Goal: Task Accomplishment & Management: Complete application form

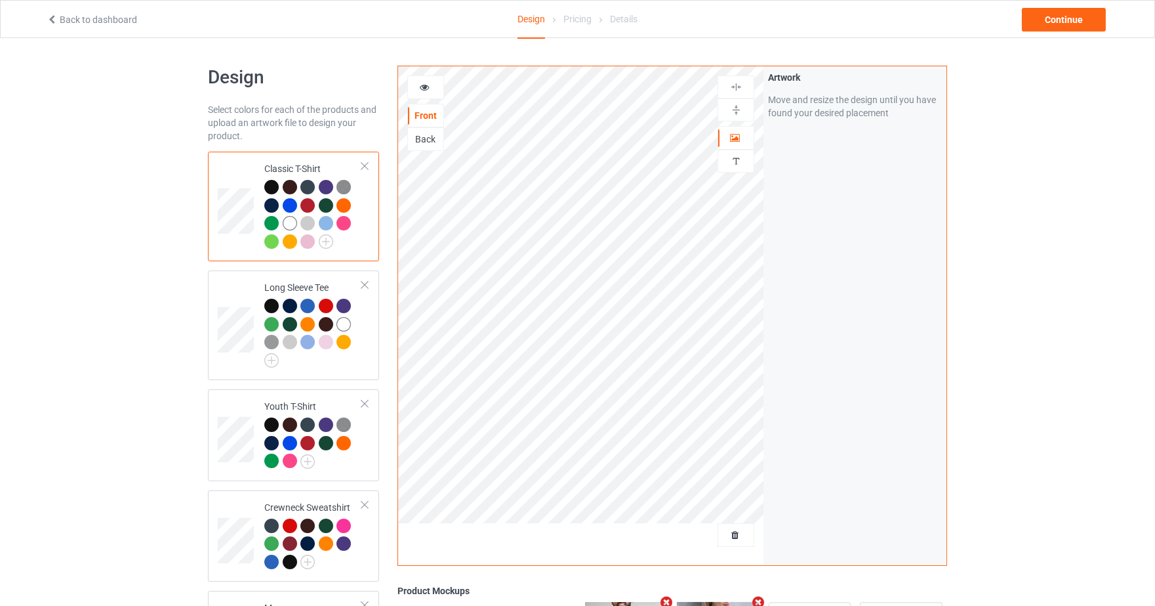
click at [735, 533] on span "Delete all designs" at bounding box center [706, 534] width 70 height 10
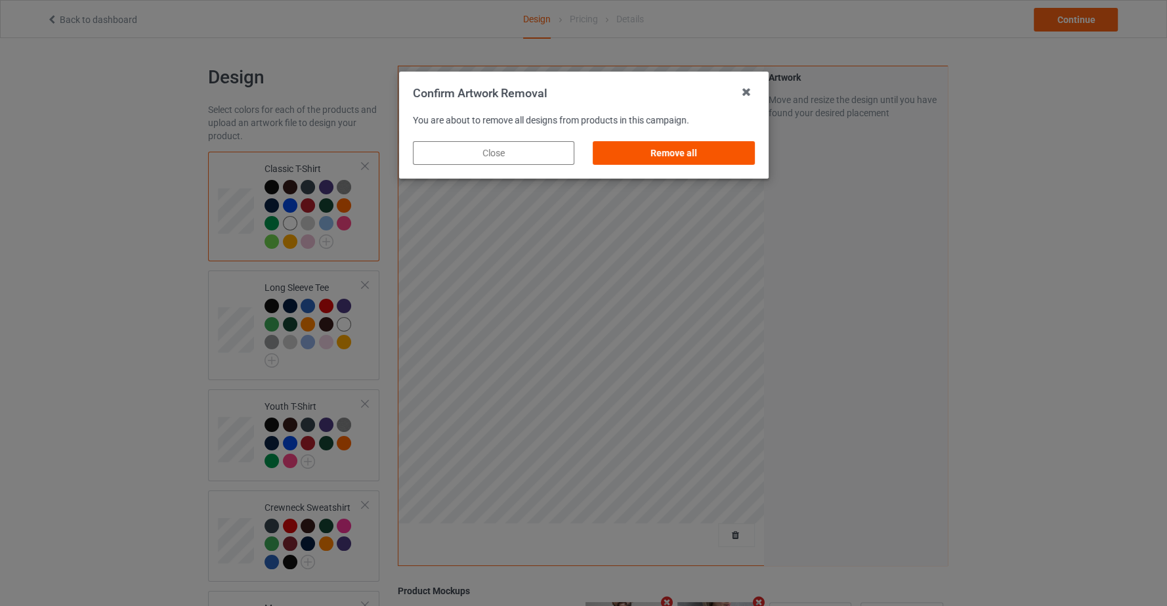
click at [663, 144] on div "Remove all" at bounding box center [672, 153] width 161 height 24
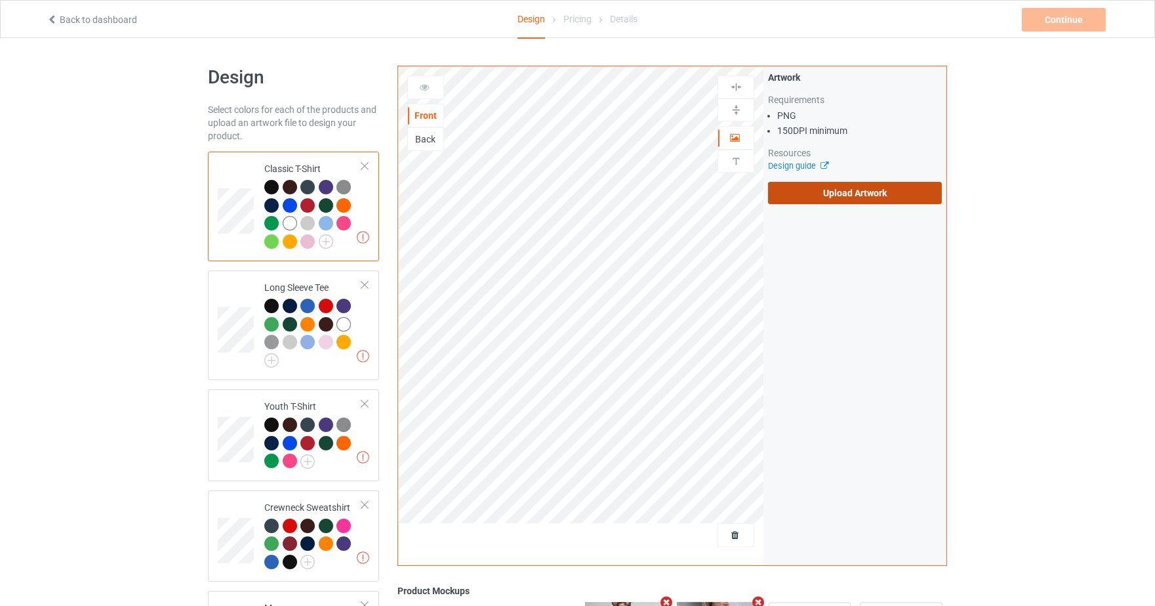
click at [890, 192] on label "Upload Artwork" at bounding box center [855, 193] width 174 height 22
click at [0, 0] on input "Upload Artwork" at bounding box center [0, 0] width 0 height 0
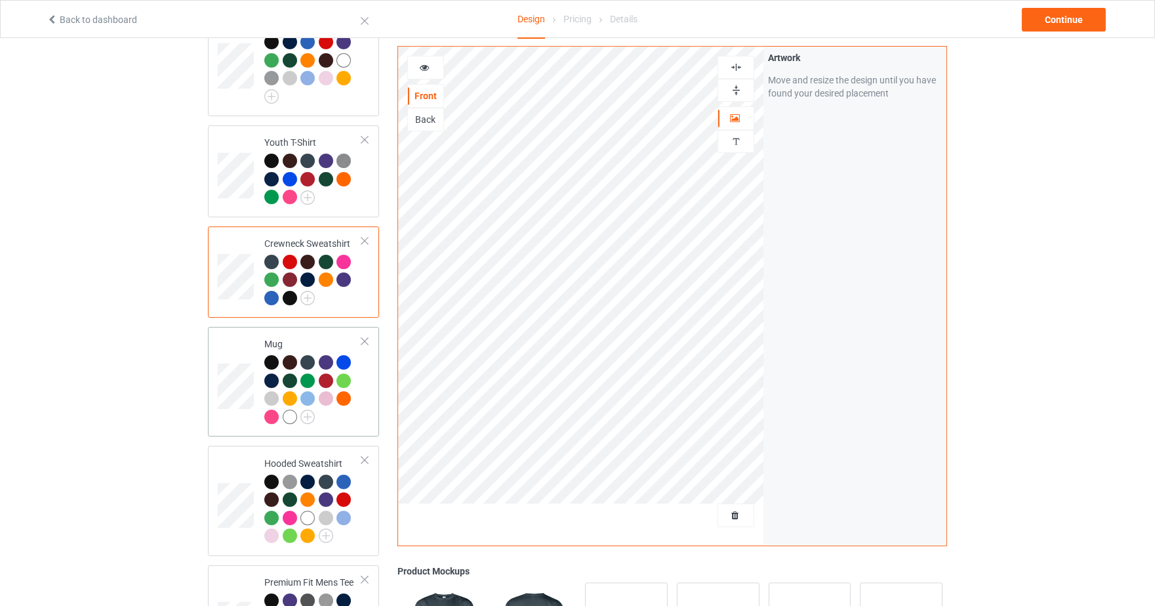
scroll to position [264, 0]
click at [232, 344] on td at bounding box center [237, 380] width 39 height 99
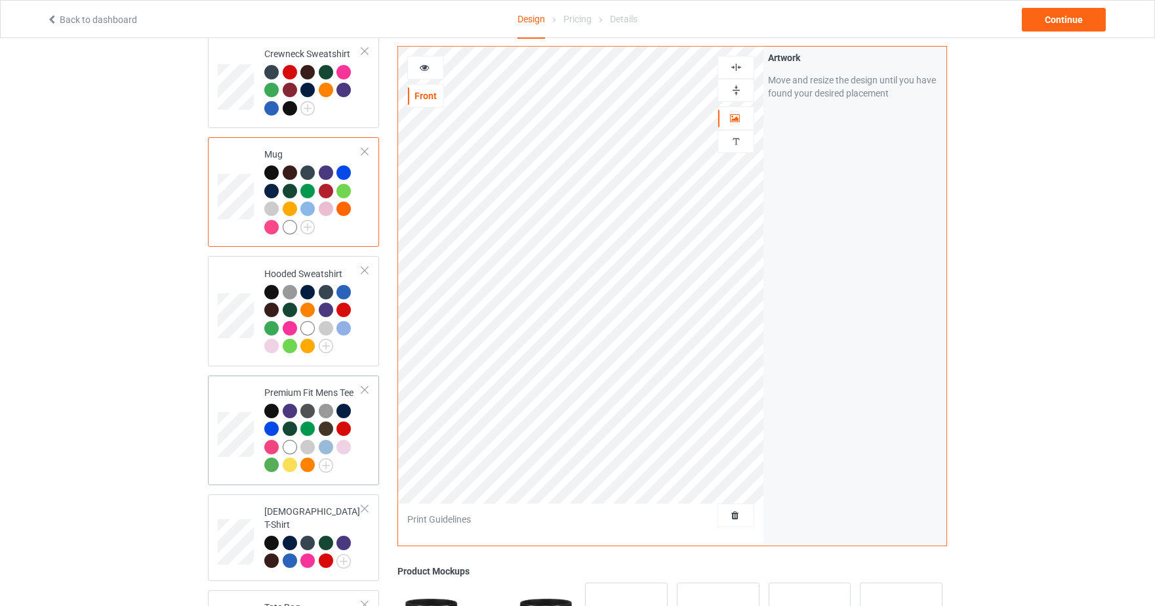
scroll to position [453, 0]
click at [739, 85] on img at bounding box center [736, 90] width 12 height 12
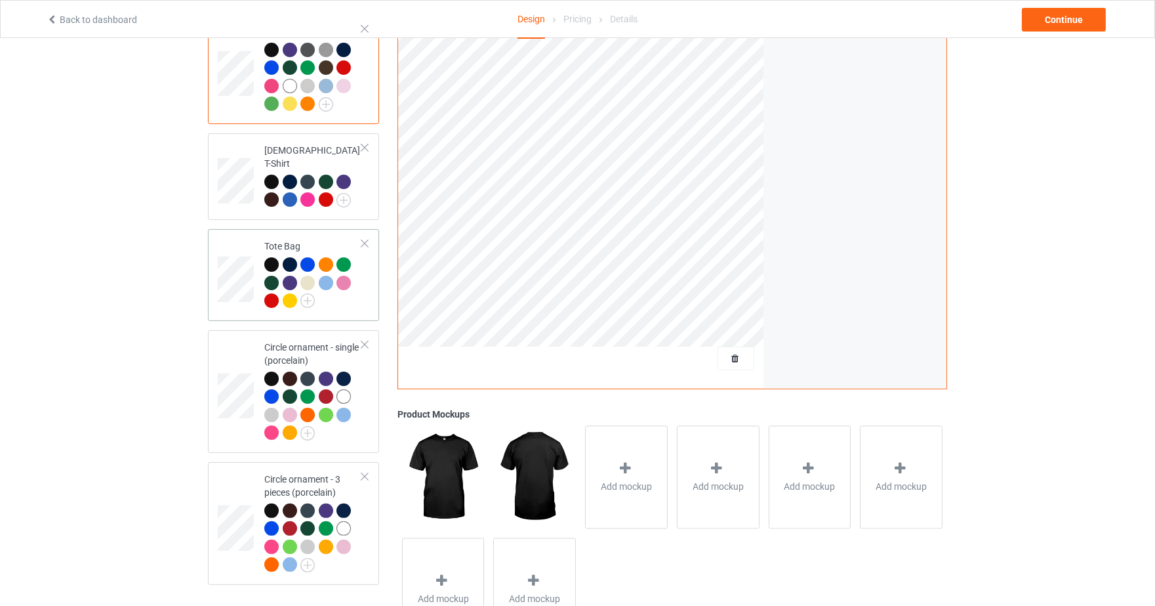
scroll to position [815, 0]
click at [239, 234] on td at bounding box center [237, 274] width 39 height 81
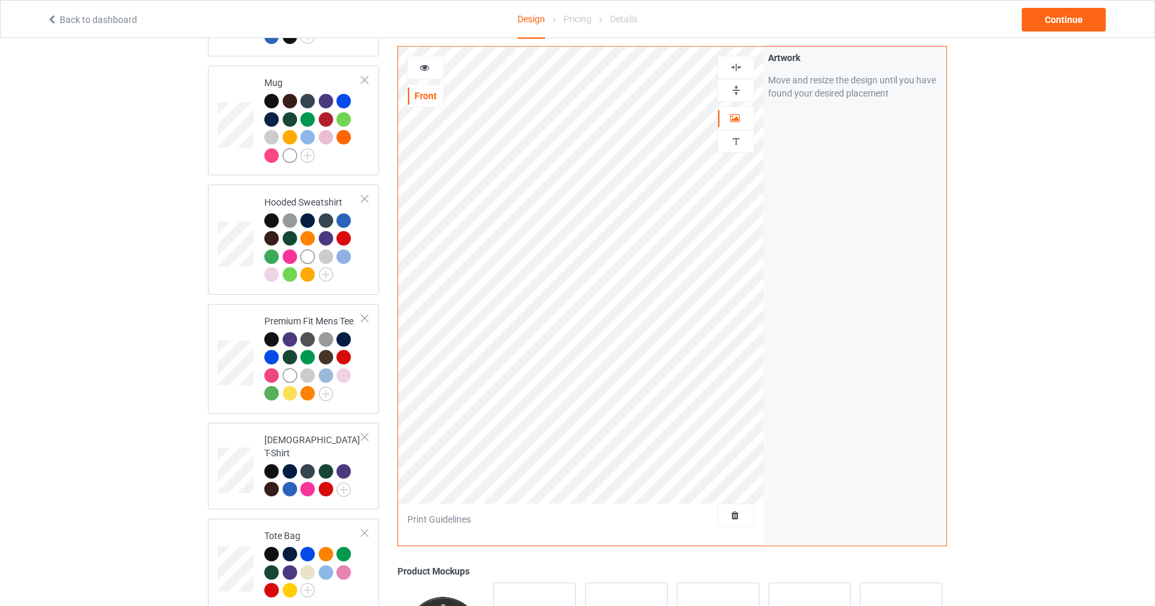
scroll to position [524, 0]
click at [428, 63] on icon at bounding box center [424, 65] width 11 height 9
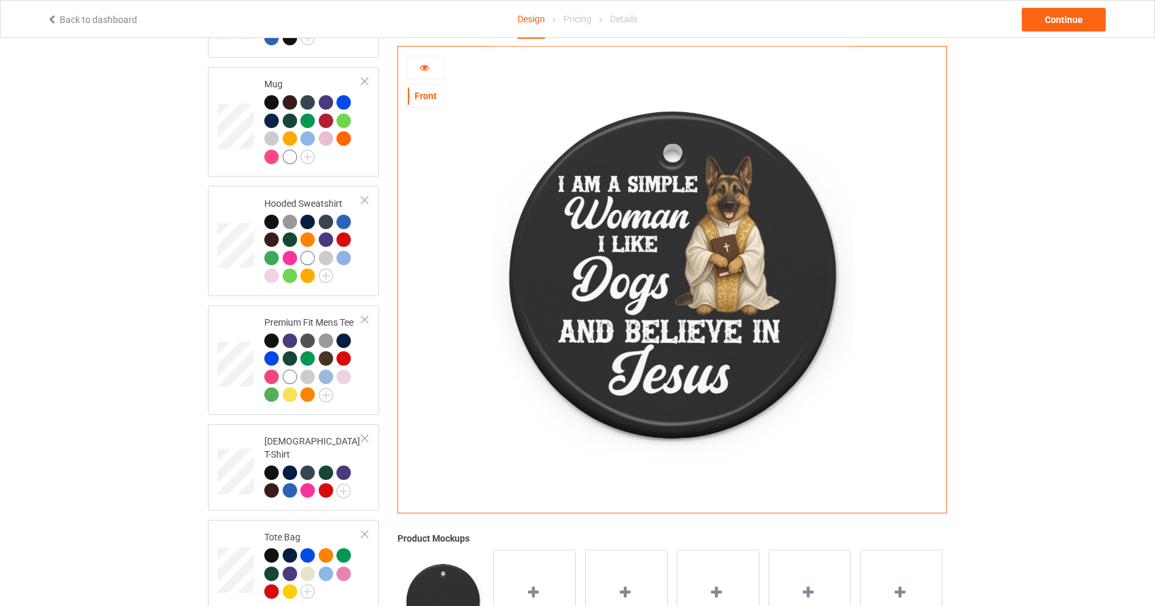
click at [428, 63] on icon at bounding box center [424, 65] width 11 height 9
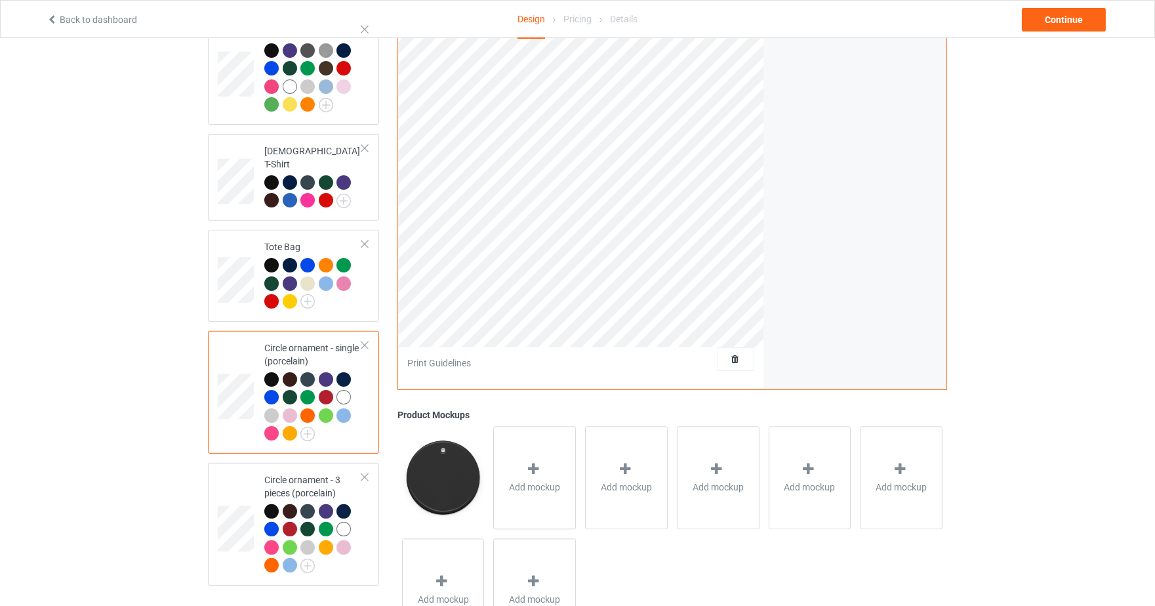
scroll to position [815, 0]
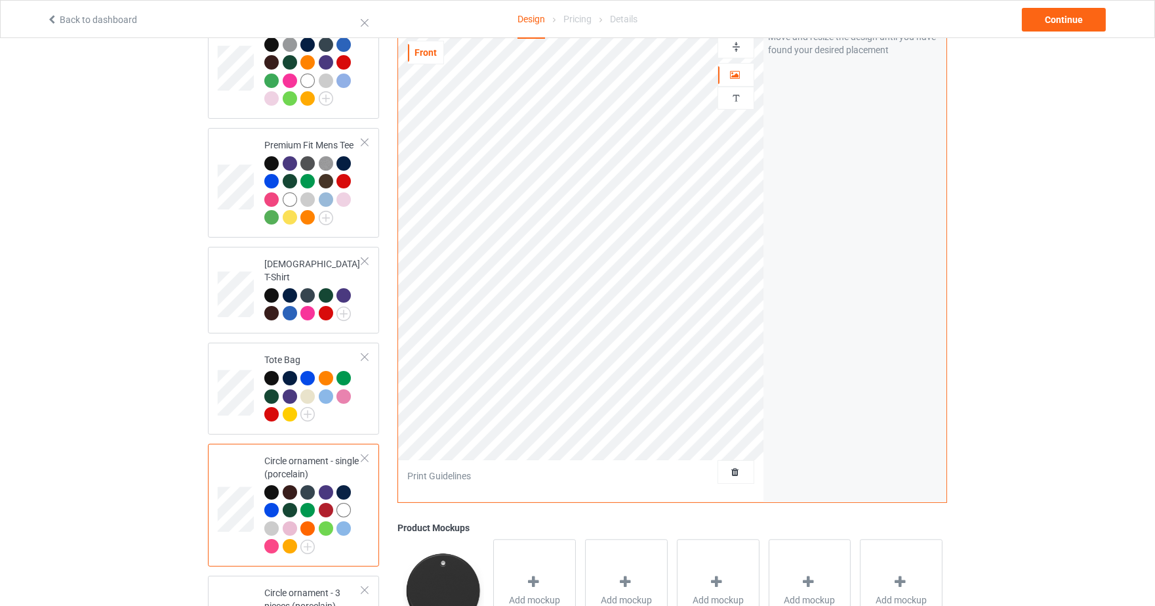
scroll to position [629, 0]
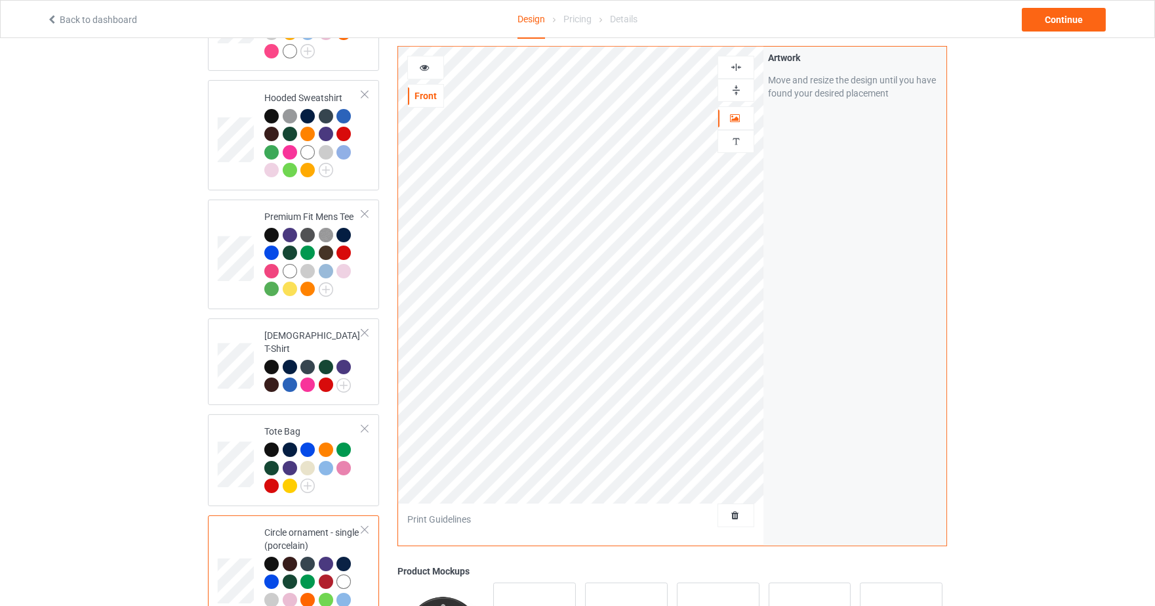
click at [733, 69] on img at bounding box center [736, 67] width 12 height 12
click at [734, 85] on img at bounding box center [736, 90] width 12 height 12
click at [734, 93] on img at bounding box center [736, 90] width 12 height 12
click at [430, 64] on div at bounding box center [425, 67] width 35 height 13
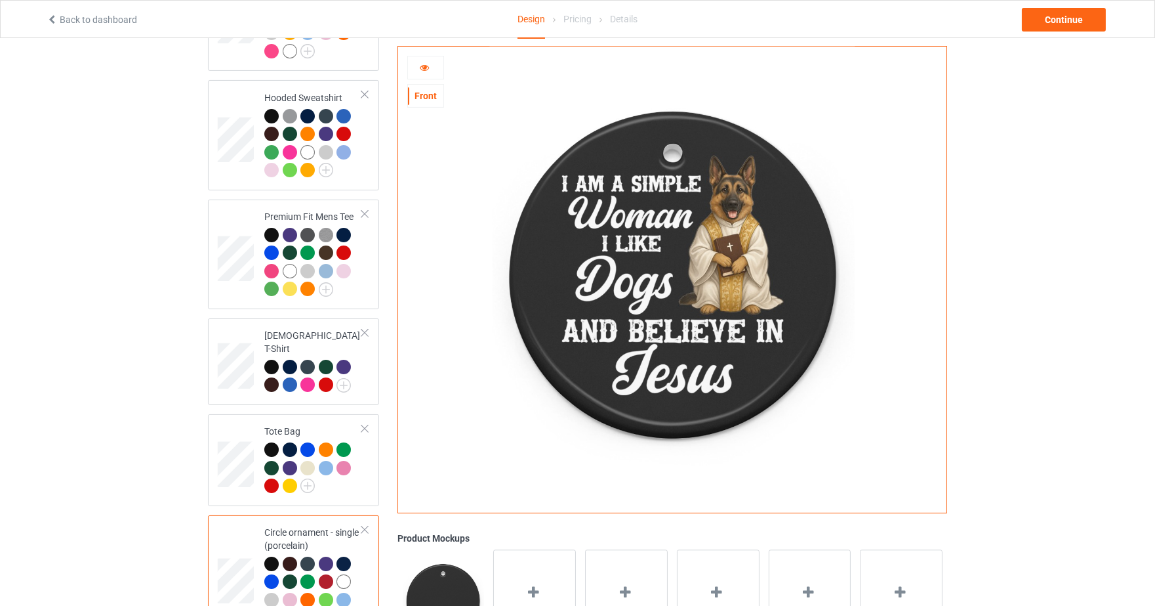
click at [428, 63] on icon at bounding box center [424, 65] width 11 height 9
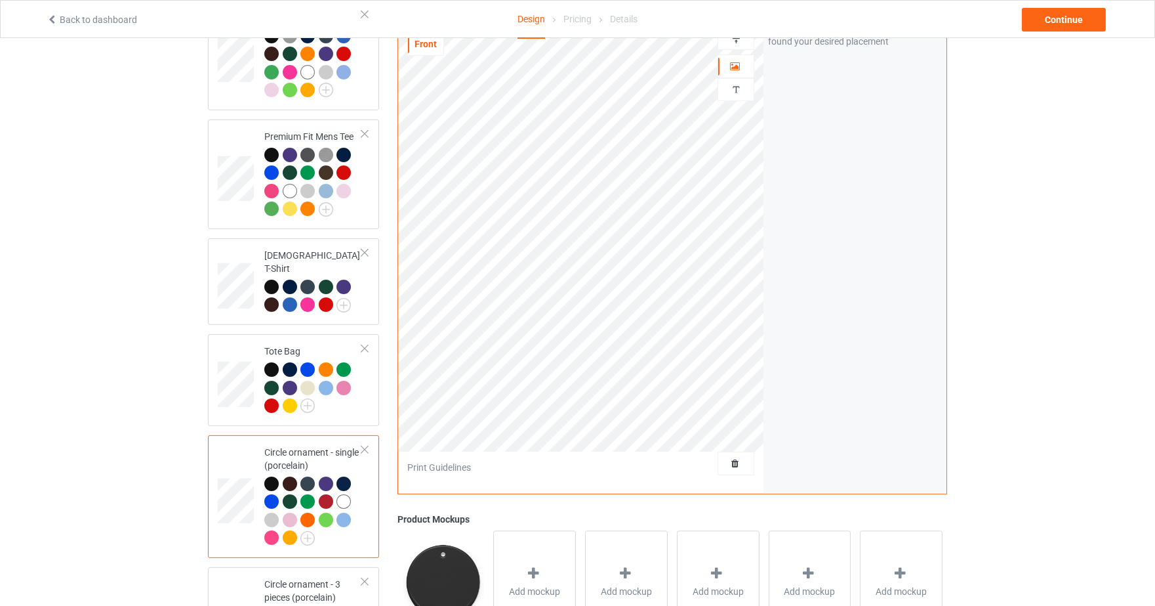
scroll to position [861, 0]
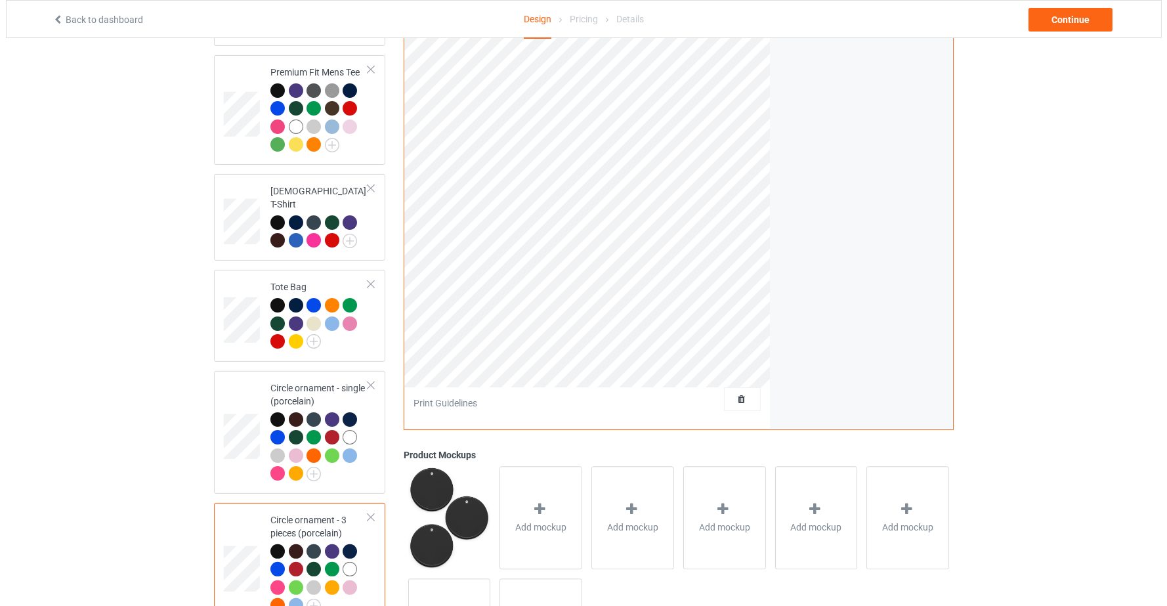
scroll to position [861, 0]
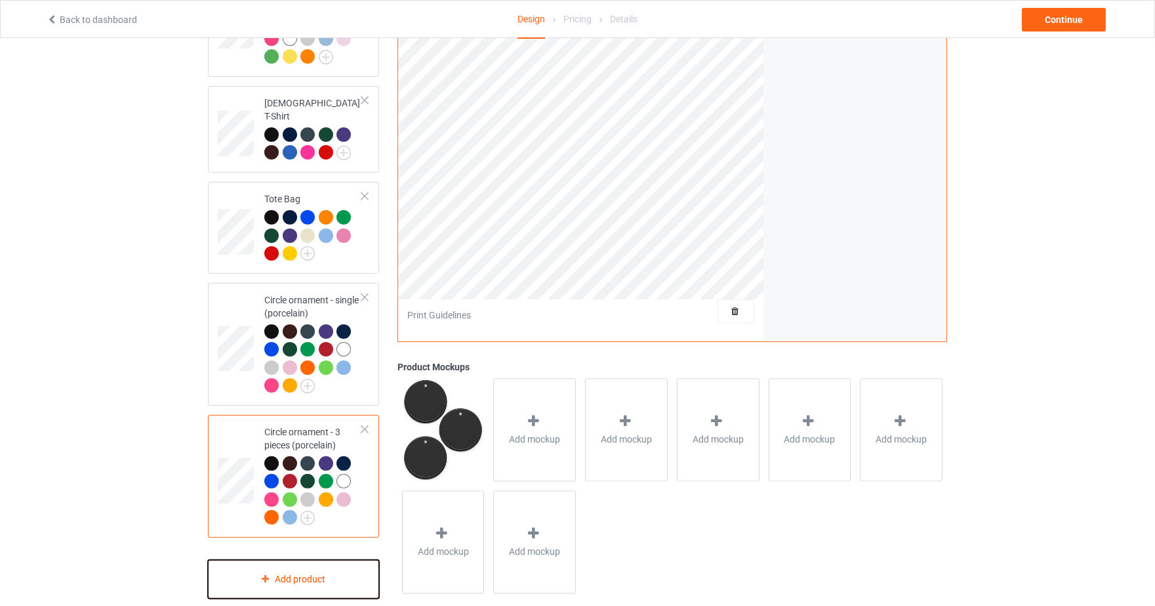
click at [303, 560] on div "Add product" at bounding box center [293, 579] width 171 height 39
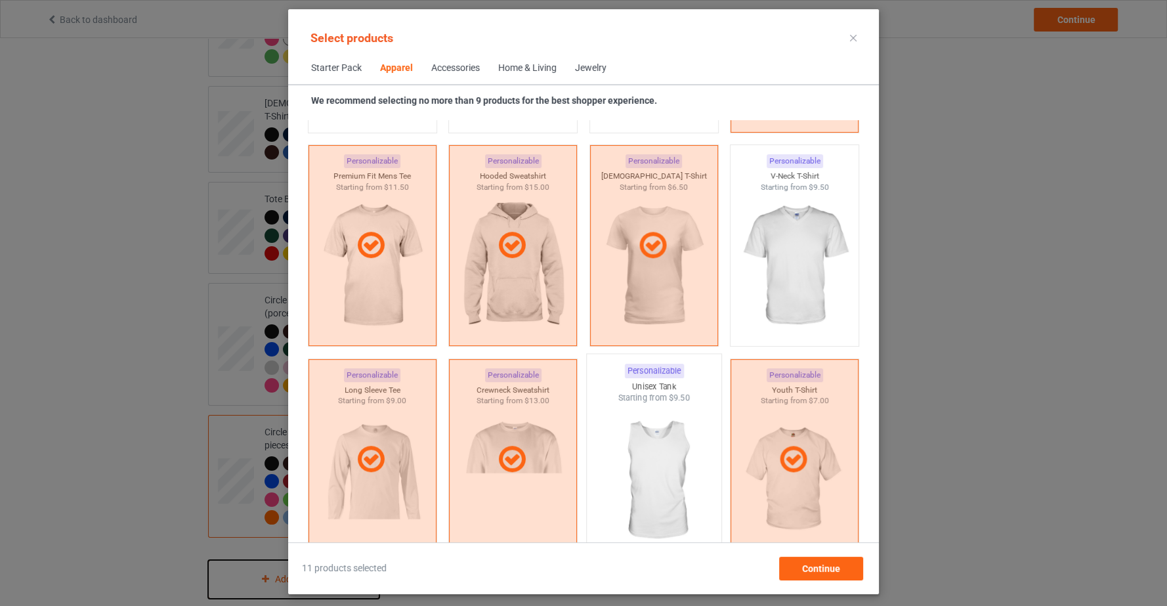
scroll to position [707, 0]
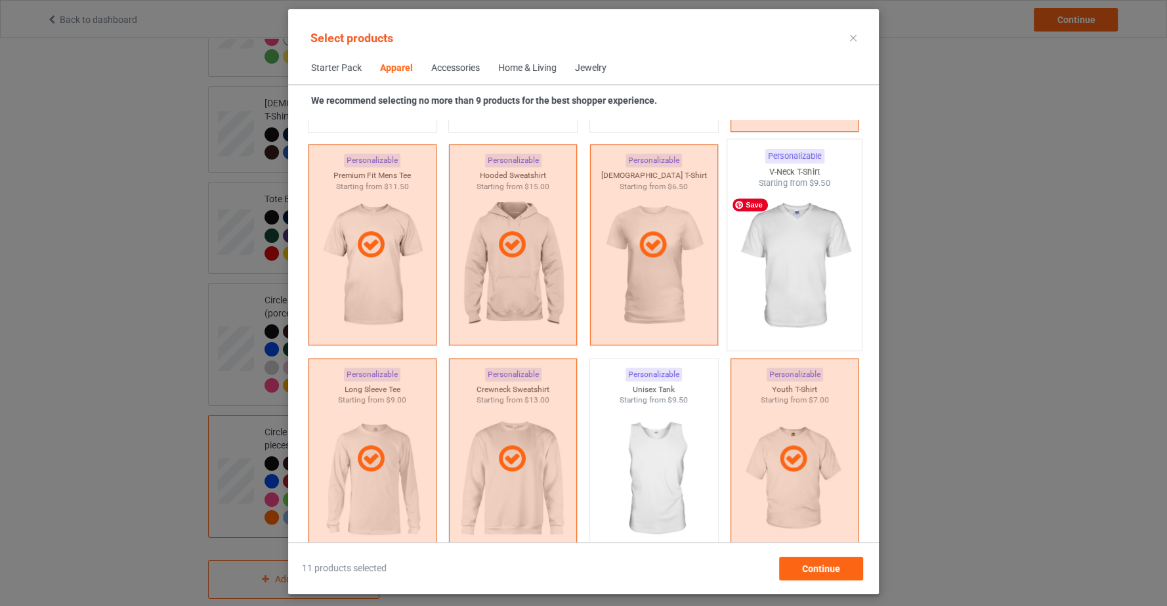
click at [826, 264] on img at bounding box center [794, 266] width 123 height 154
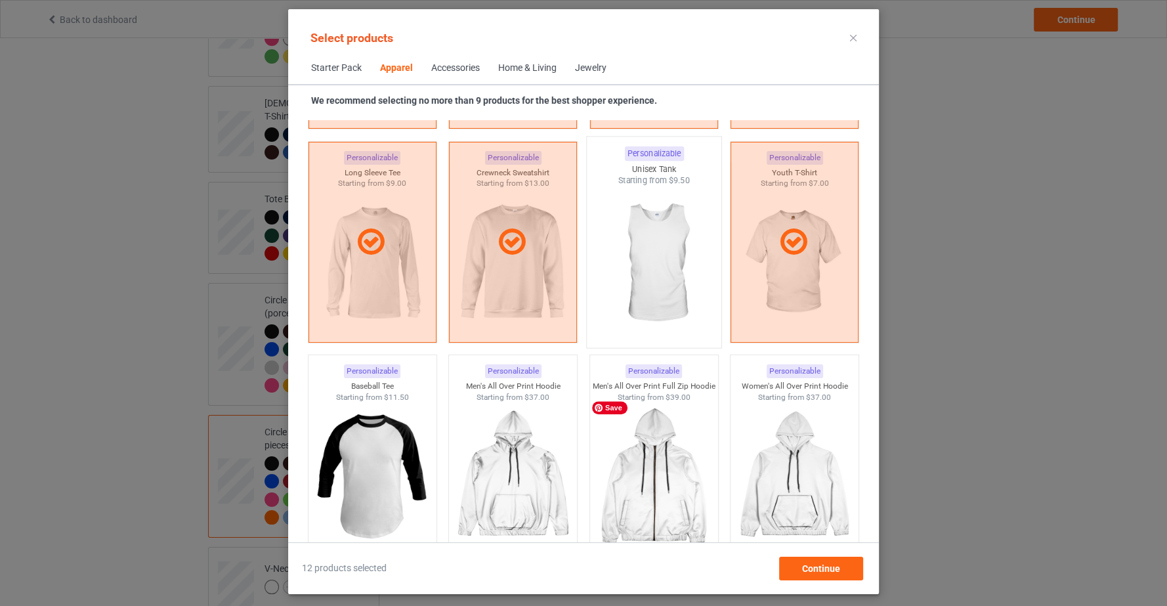
scroll to position [925, 0]
click at [661, 234] on img at bounding box center [653, 262] width 123 height 154
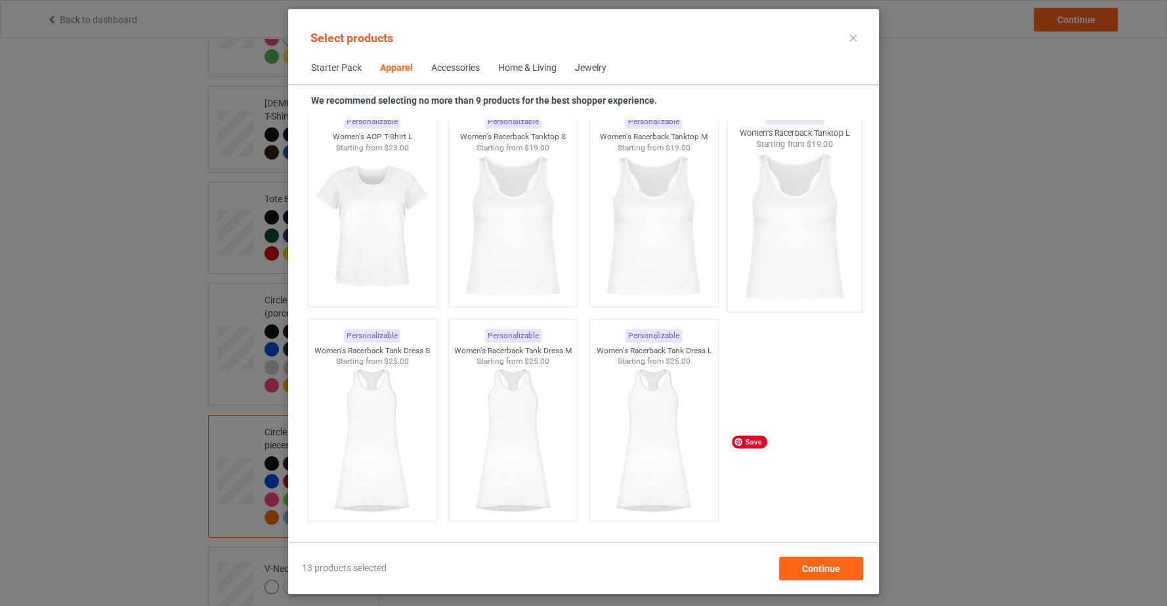
scroll to position [2456, 0]
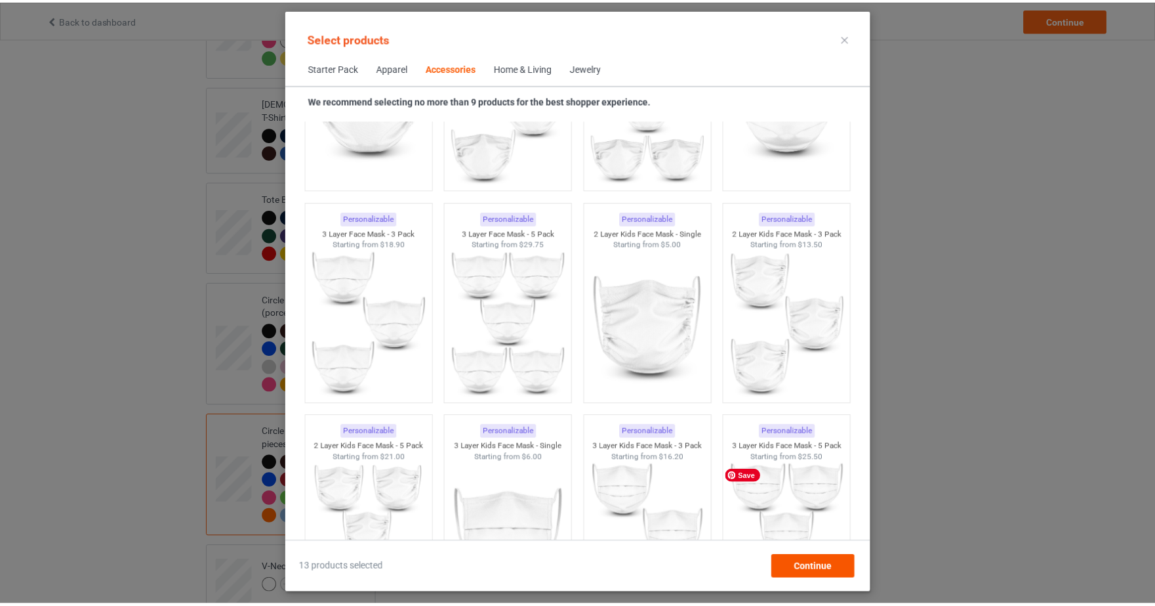
scroll to position [3258, 0]
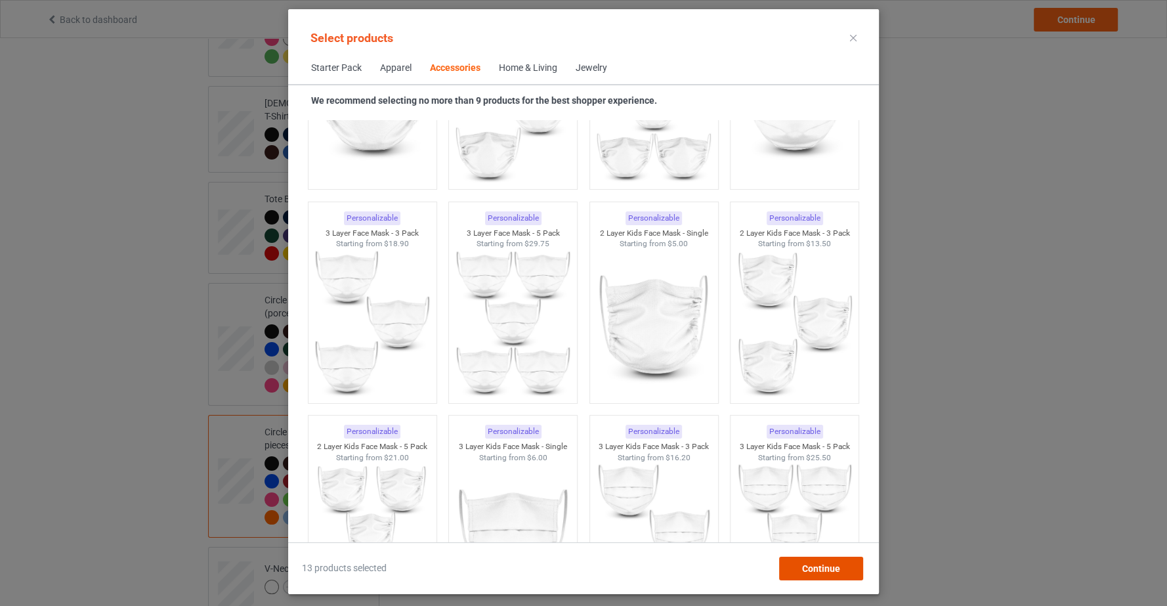
click at [861, 568] on div "Continue" at bounding box center [821, 568] width 84 height 24
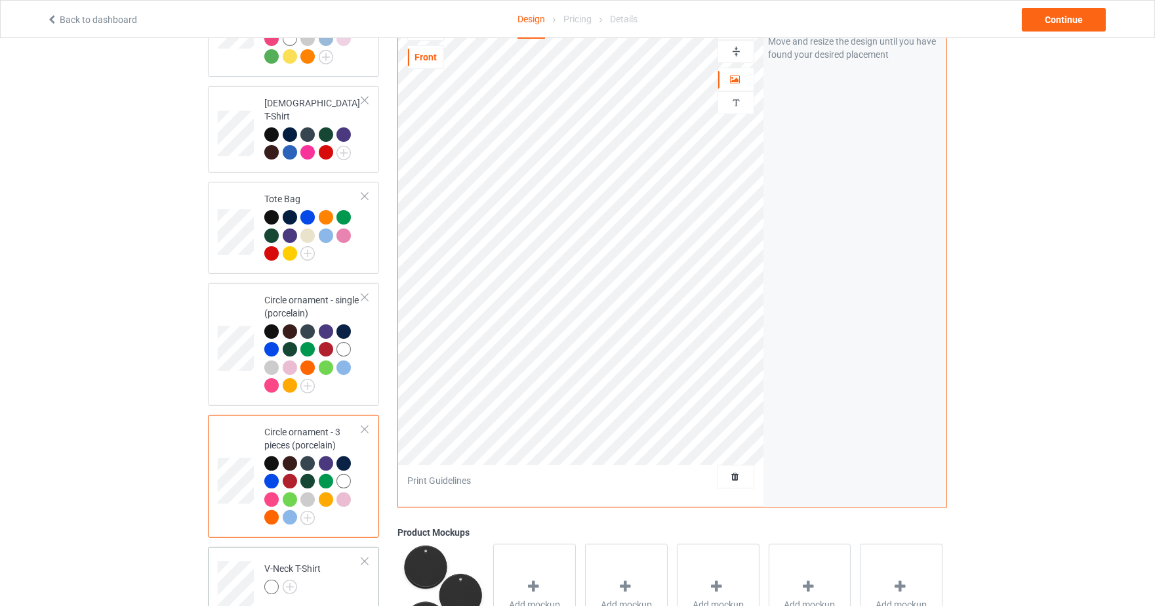
scroll to position [1027, 0]
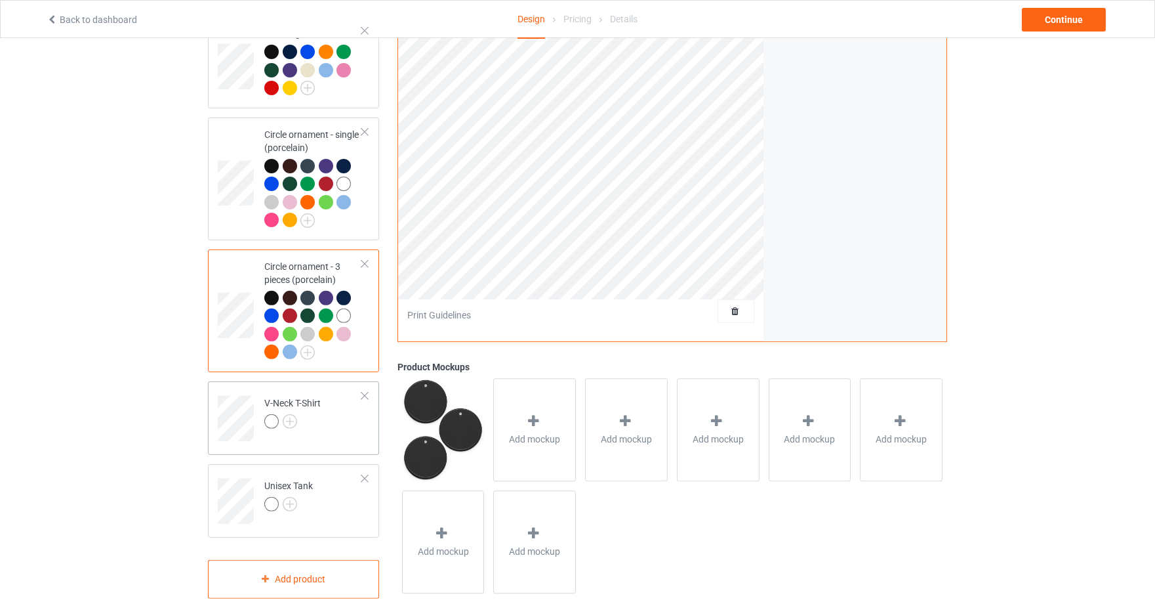
click at [306, 414] on div at bounding box center [292, 423] width 56 height 18
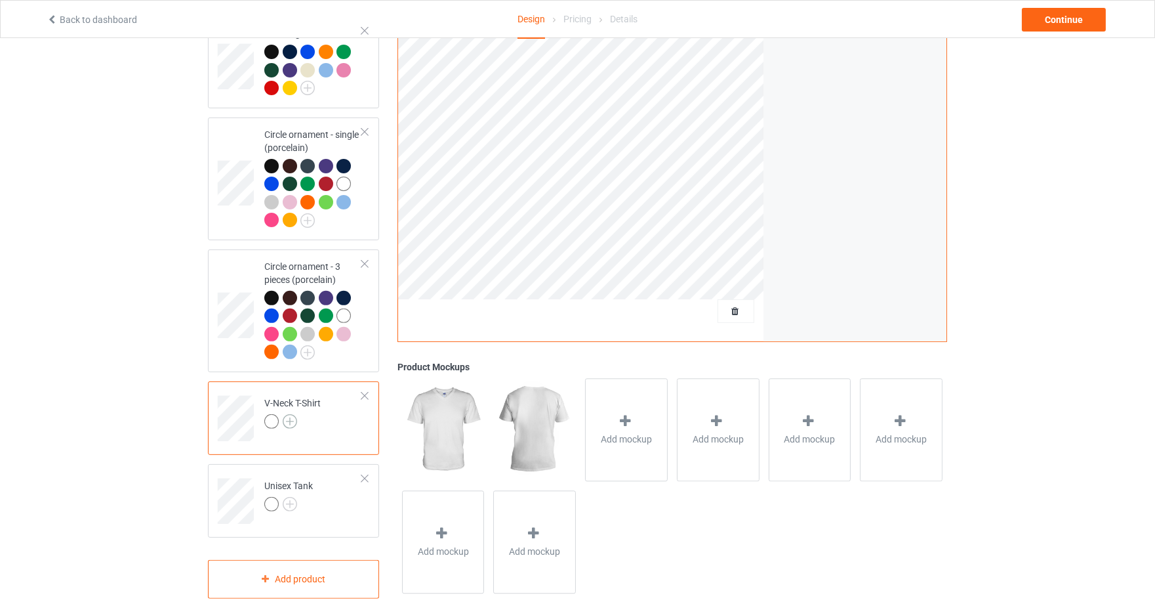
click at [289, 414] on img at bounding box center [290, 421] width 14 height 14
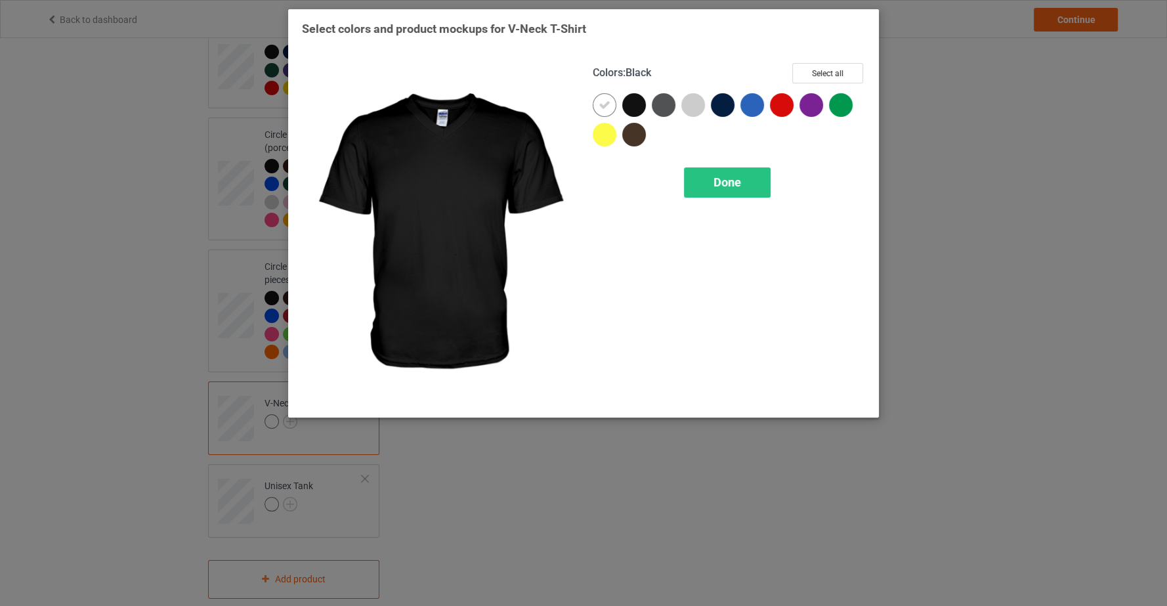
click at [628, 97] on div at bounding box center [634, 105] width 24 height 24
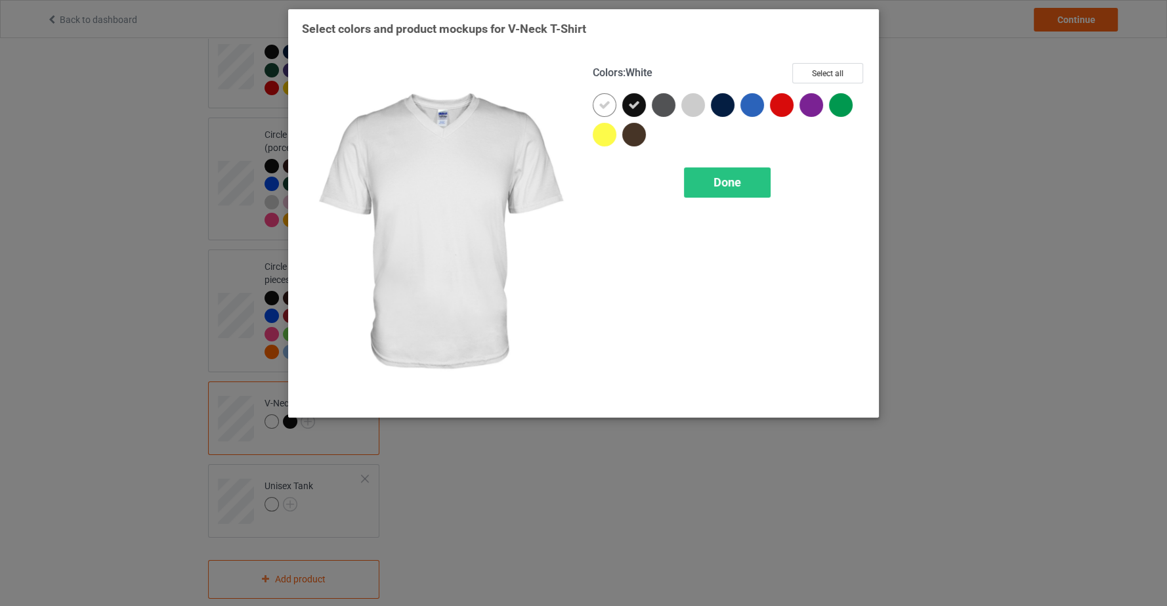
click at [602, 104] on icon at bounding box center [604, 105] width 12 height 12
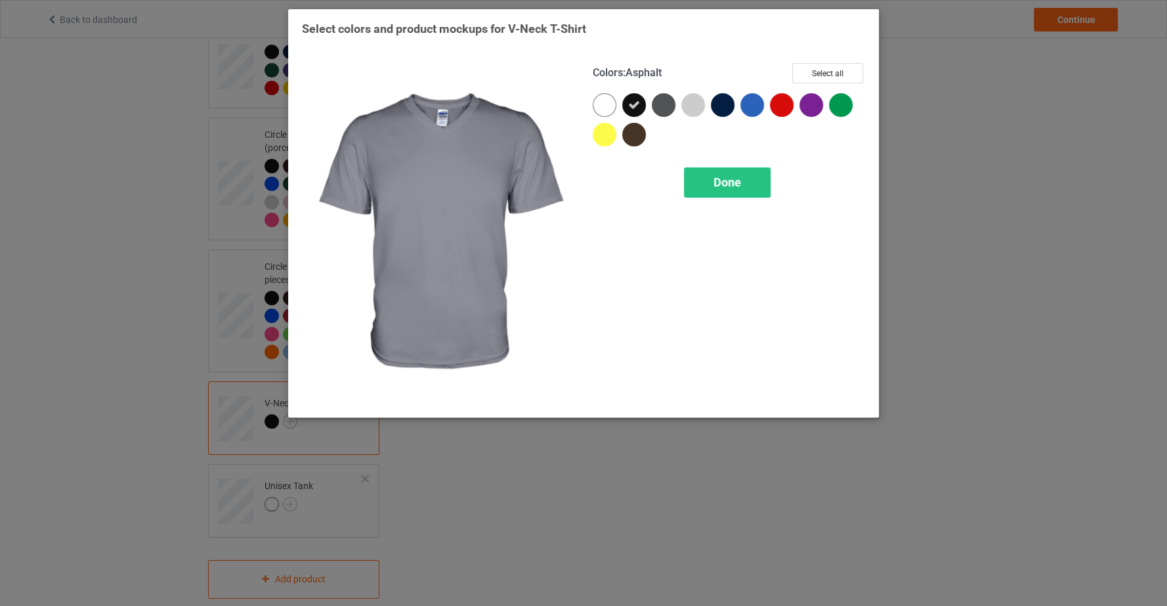
click at [659, 96] on div at bounding box center [664, 105] width 24 height 24
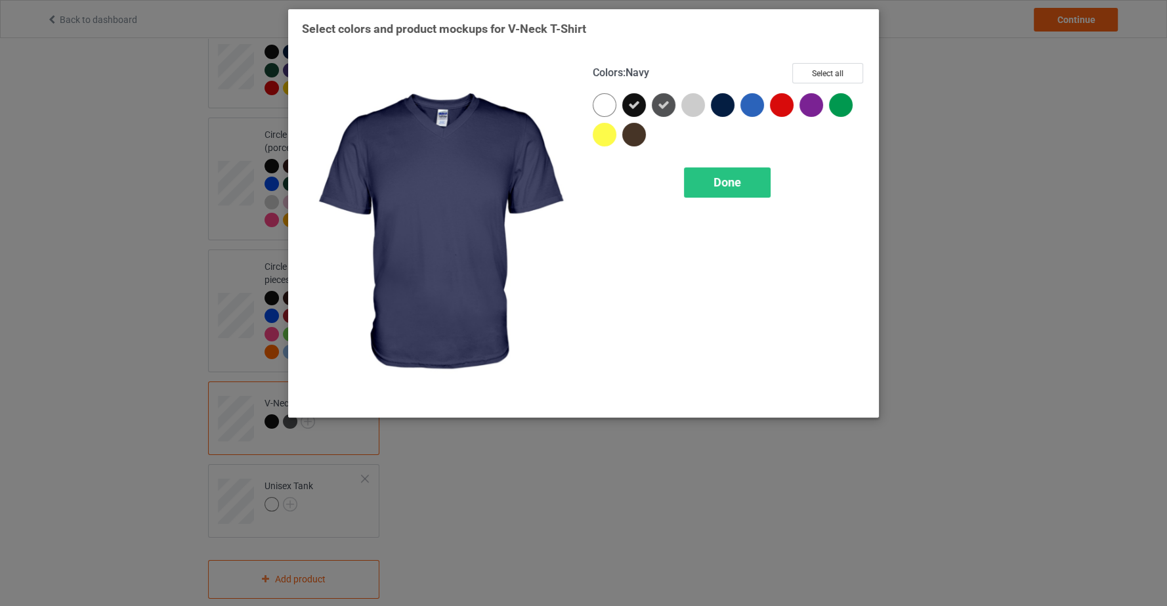
click at [722, 106] on div at bounding box center [723, 105] width 24 height 24
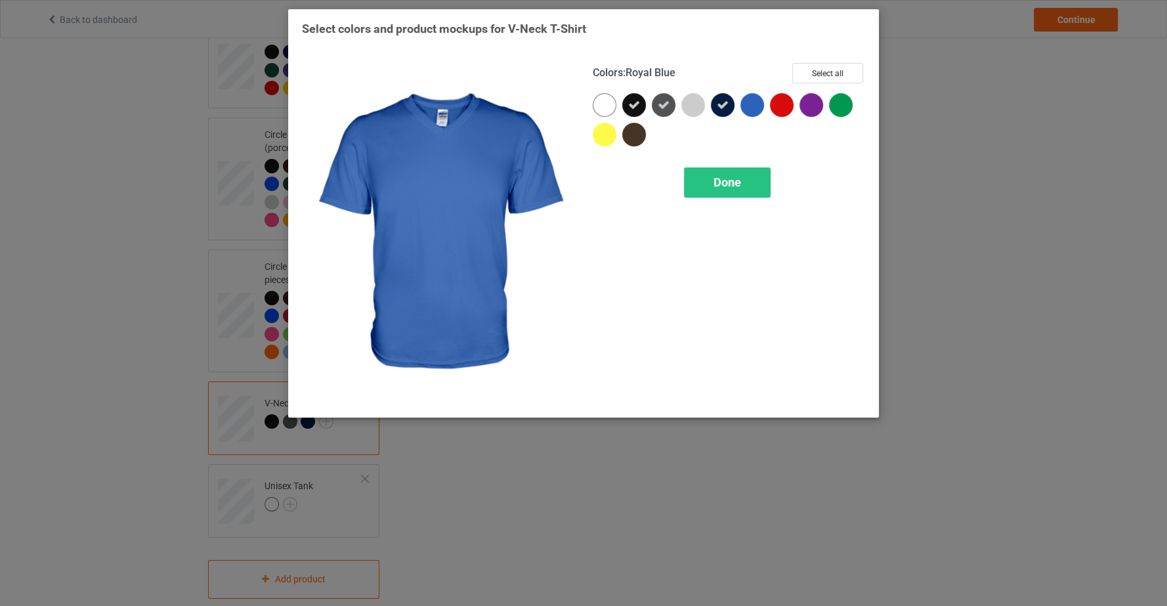
click at [744, 107] on div at bounding box center [752, 105] width 24 height 24
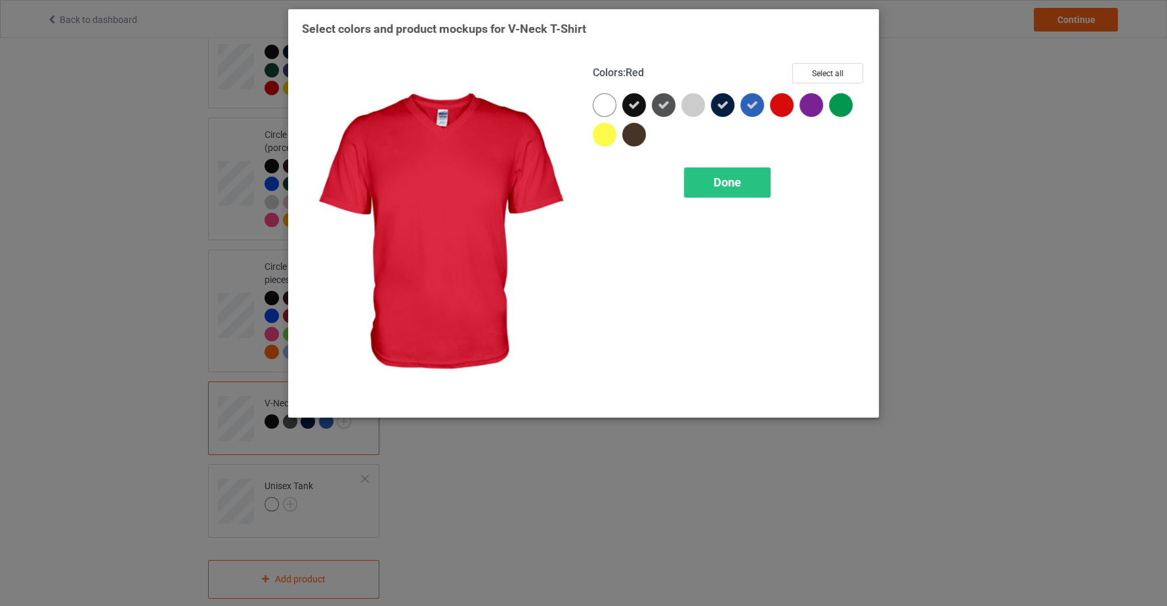
click at [776, 104] on div at bounding box center [782, 105] width 24 height 24
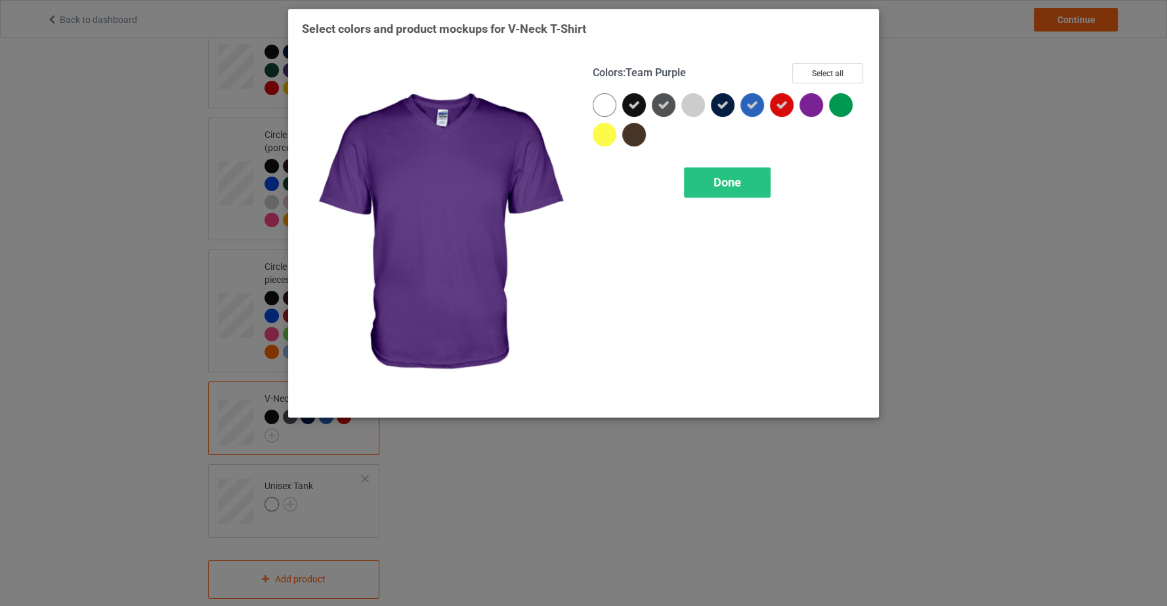
click at [805, 101] on div at bounding box center [811, 105] width 24 height 24
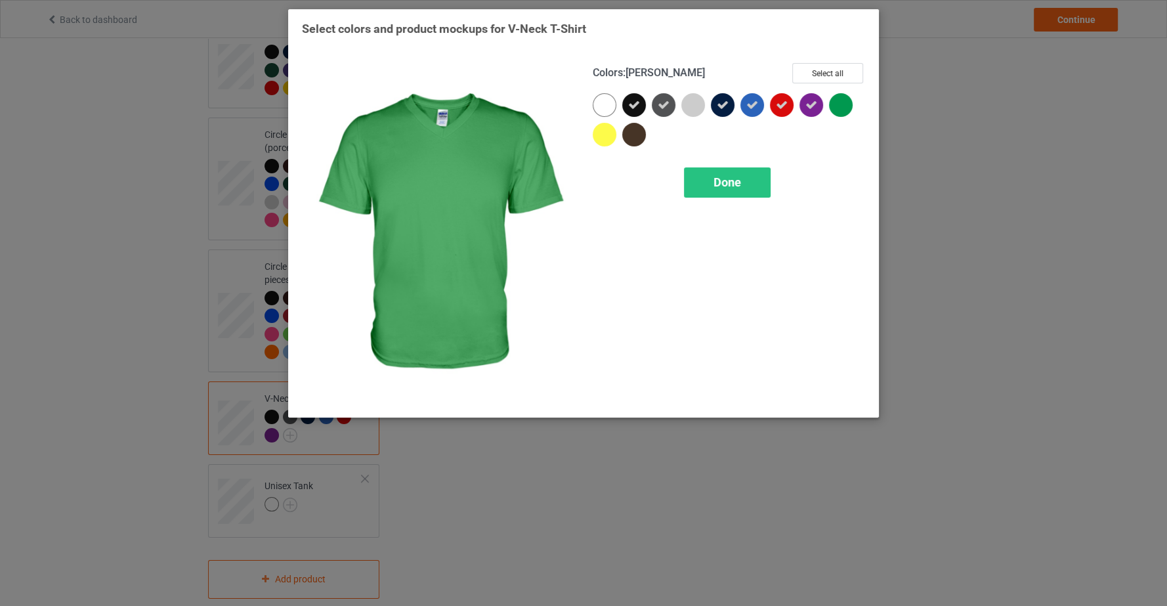
click at [842, 105] on div at bounding box center [841, 105] width 24 height 24
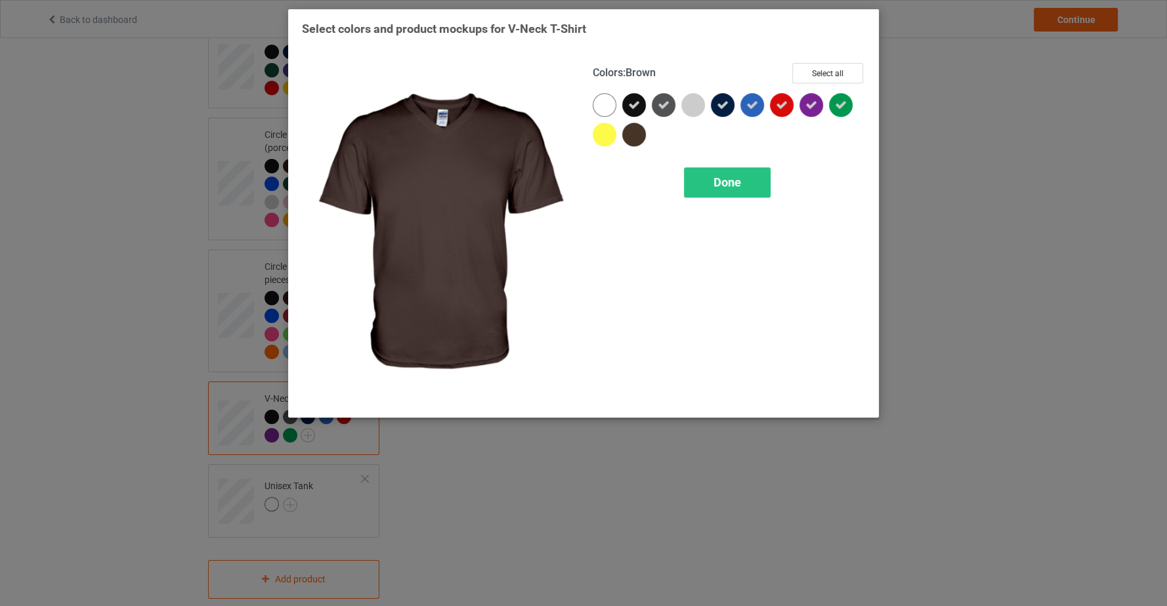
click at [638, 138] on div at bounding box center [634, 135] width 24 height 24
click at [739, 187] on span "Done" at bounding box center [727, 182] width 28 height 14
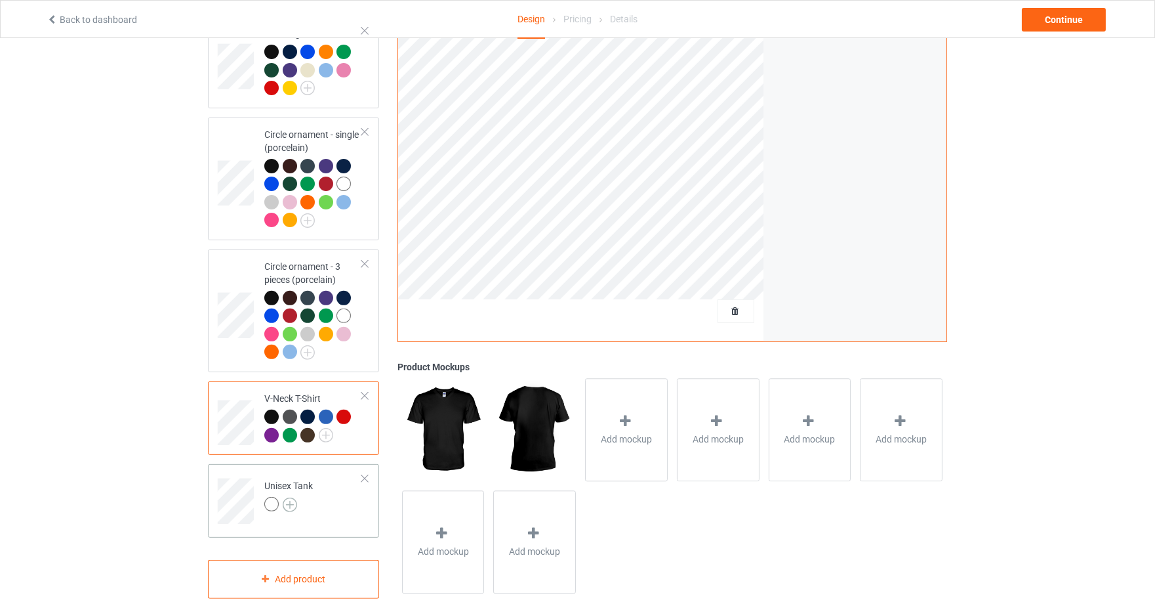
click at [292, 497] on img at bounding box center [290, 504] width 14 height 14
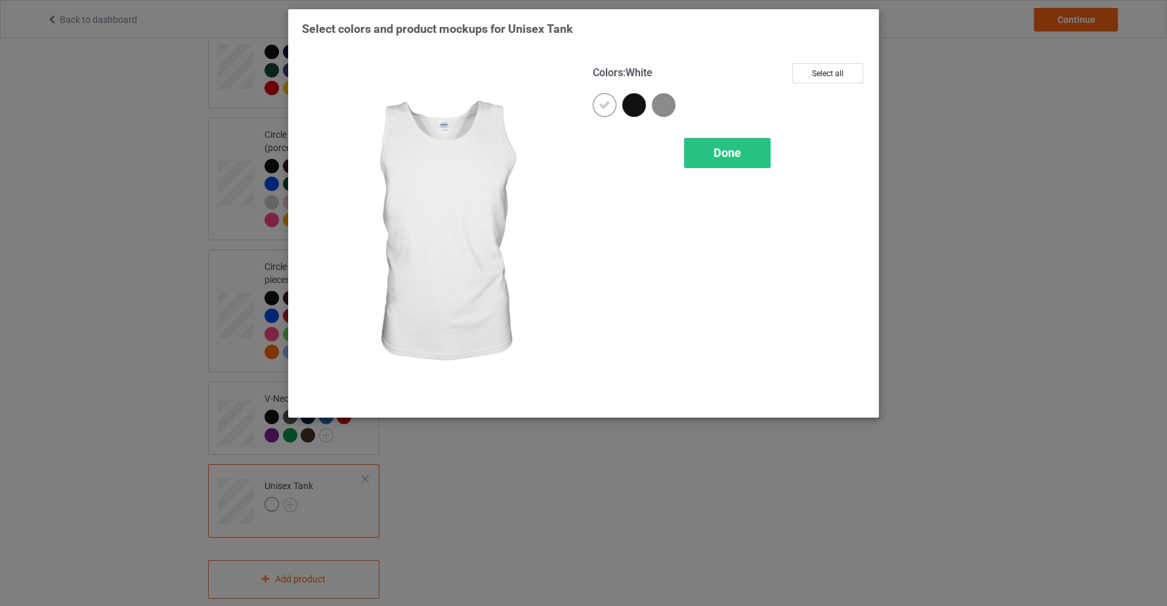
click at [621, 108] on div at bounding box center [607, 108] width 30 height 30
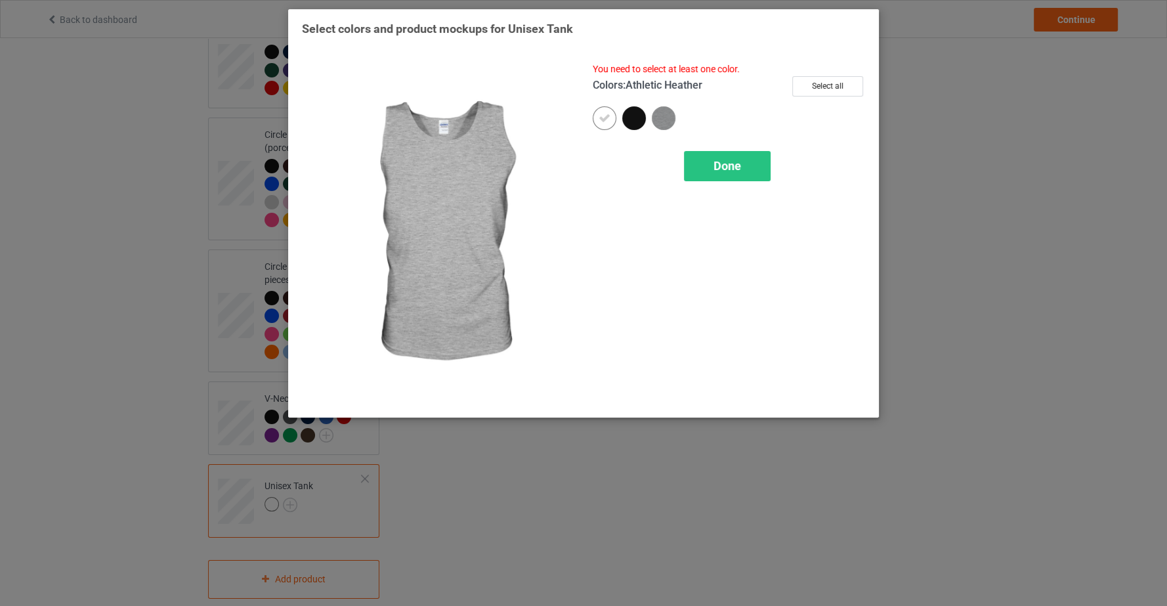
click at [658, 112] on img at bounding box center [664, 118] width 24 height 24
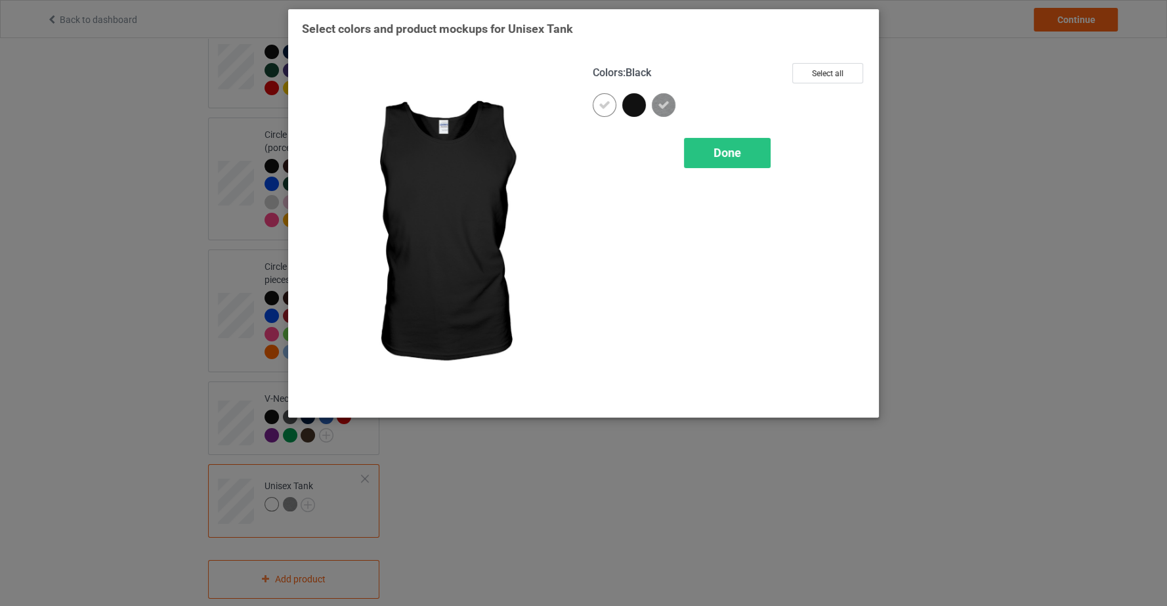
click at [633, 106] on div at bounding box center [634, 105] width 24 height 24
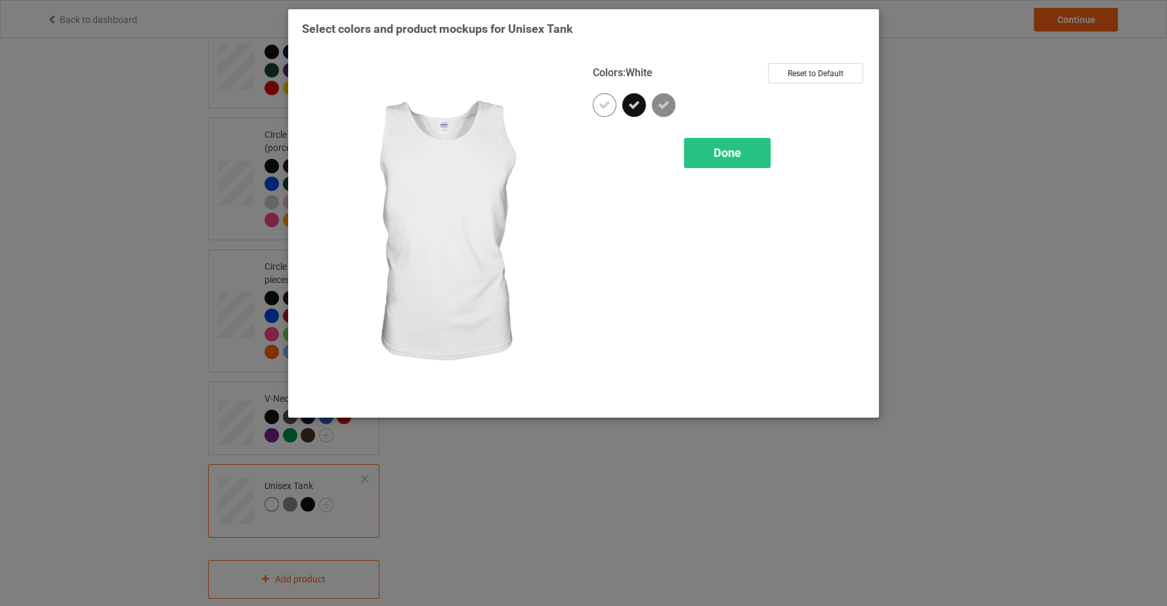
click at [615, 105] on div at bounding box center [604, 105] width 24 height 24
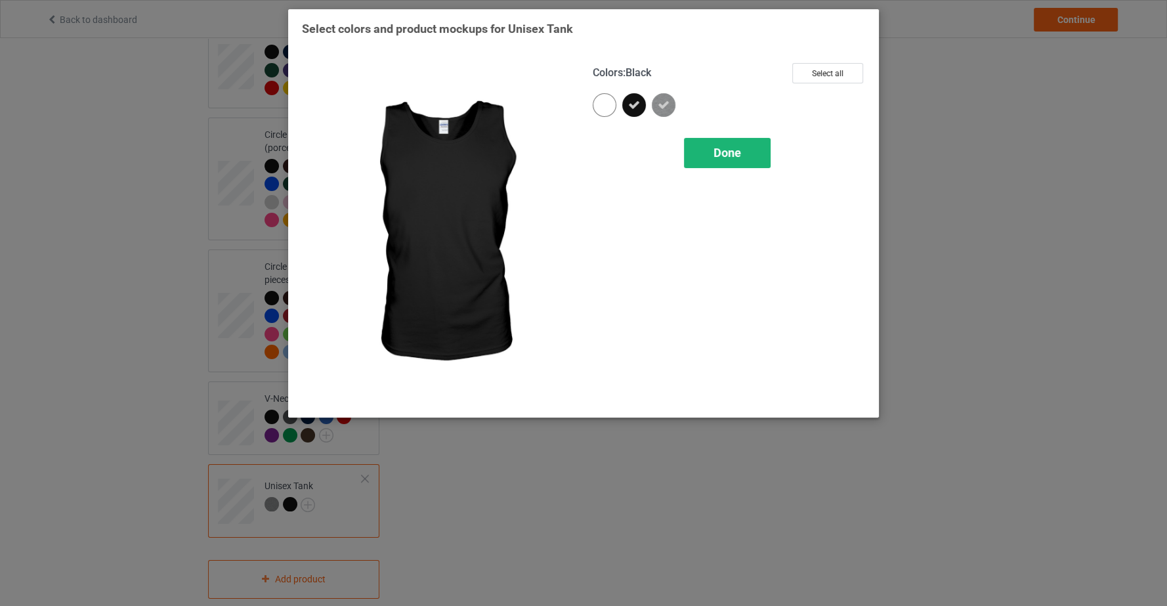
click at [733, 159] on div "Done" at bounding box center [727, 153] width 87 height 30
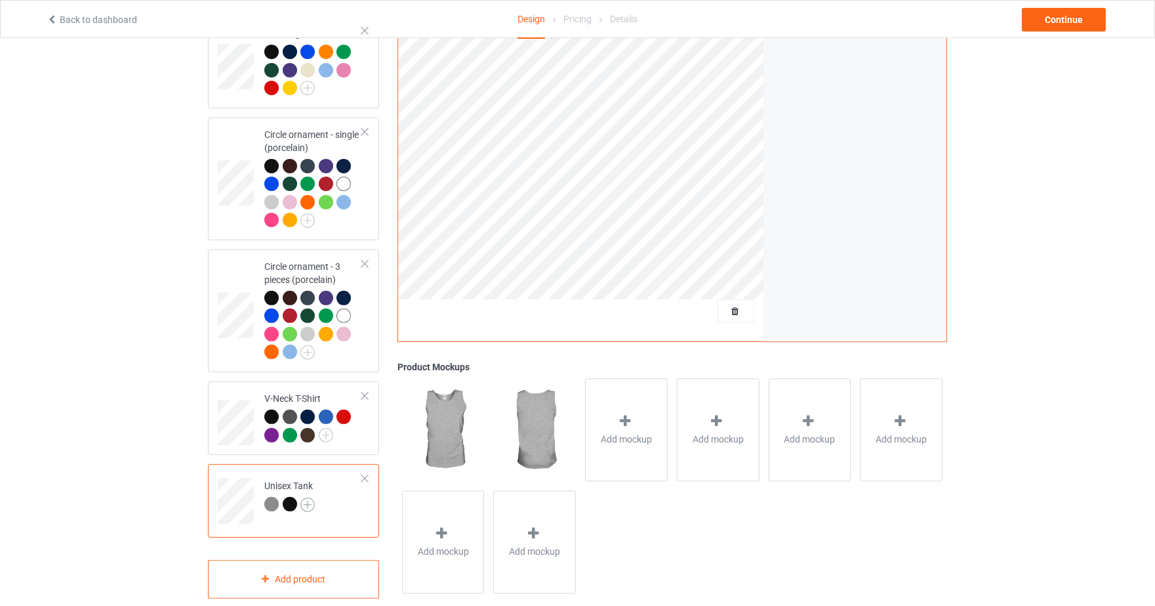
click at [313, 497] on img at bounding box center [307, 504] width 14 height 14
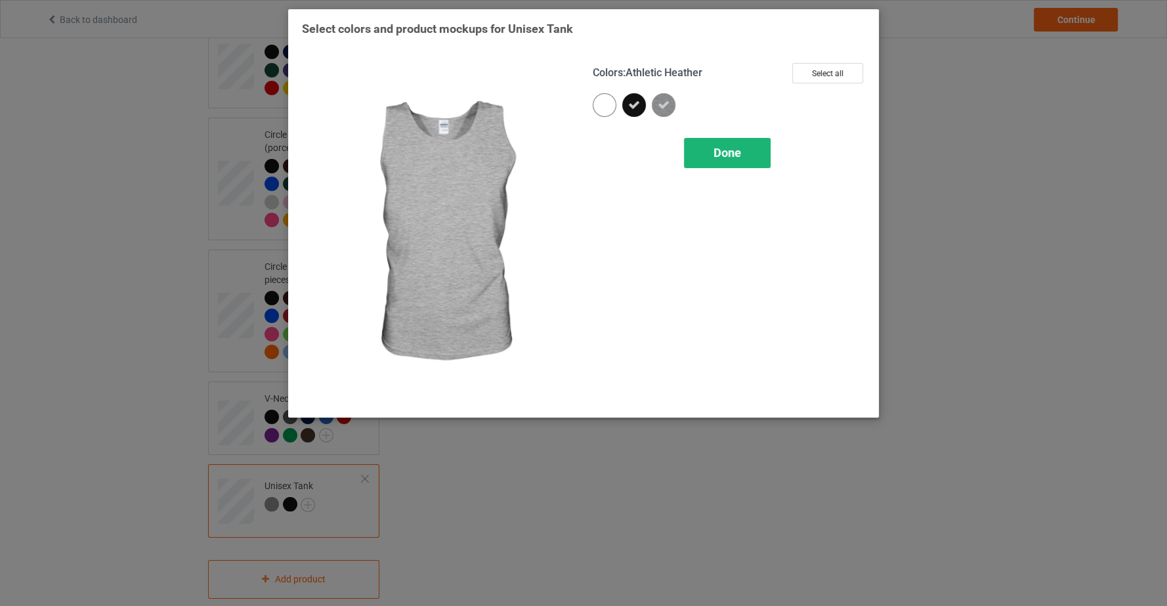
click at [749, 150] on div "Done" at bounding box center [727, 153] width 87 height 30
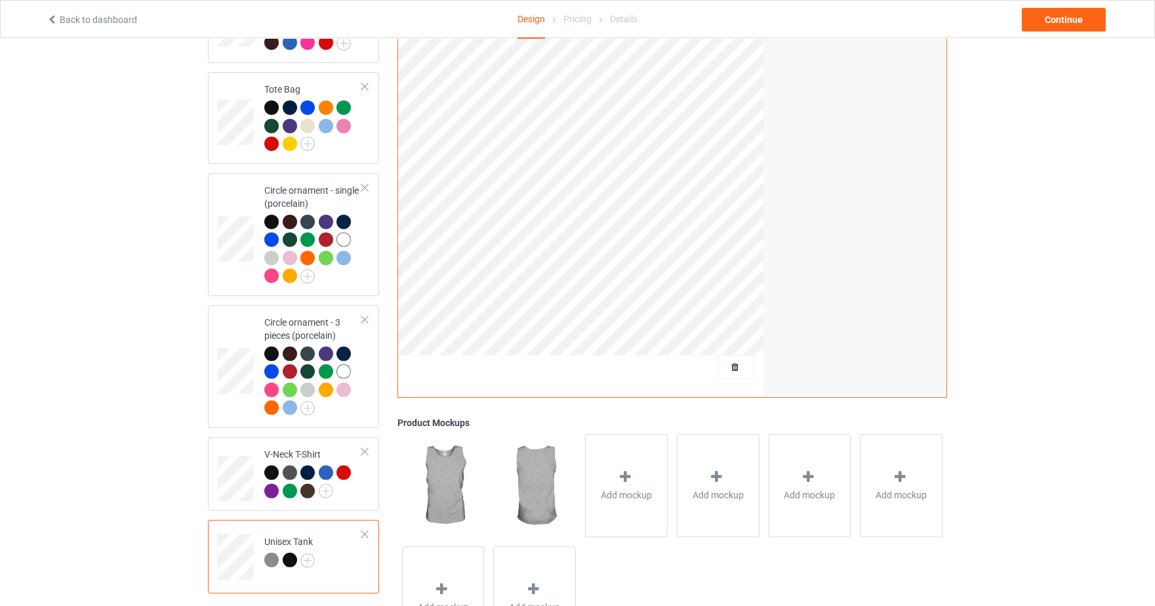
scroll to position [1027, 0]
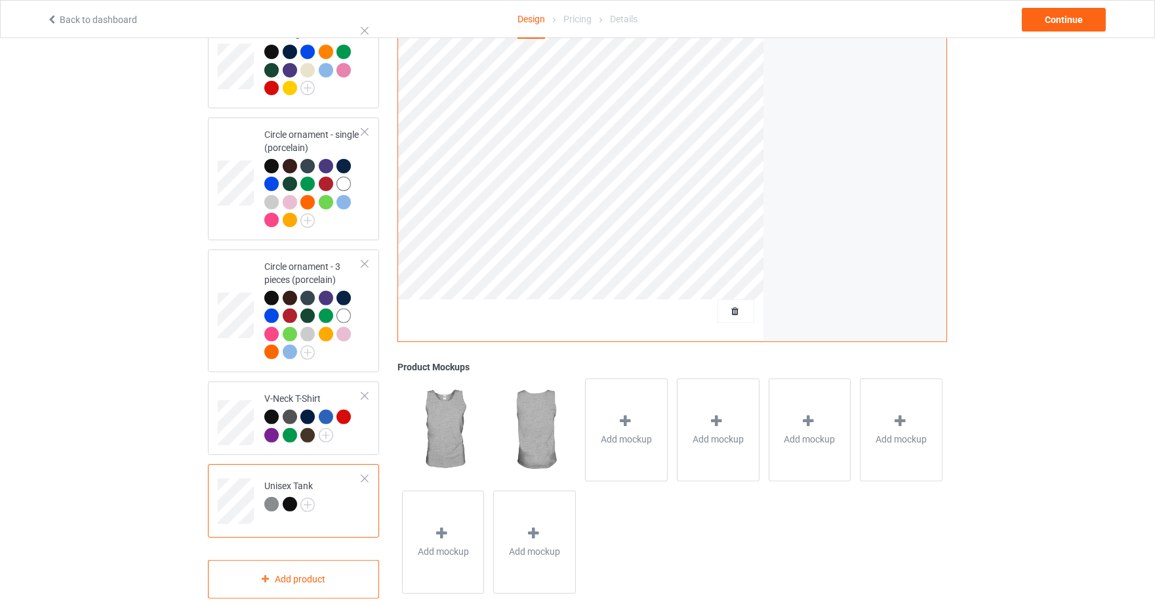
click at [290, 497] on div at bounding box center [290, 504] width 14 height 14
click at [306, 497] on img at bounding box center [307, 504] width 14 height 14
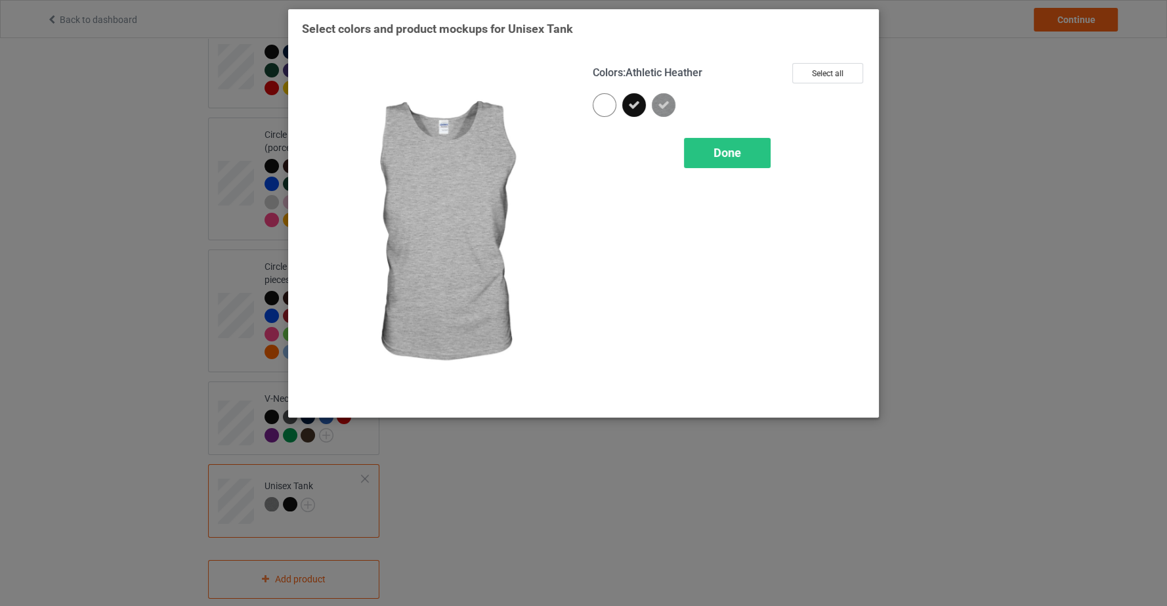
click at [670, 108] on img at bounding box center [664, 105] width 24 height 24
click at [673, 108] on img at bounding box center [664, 105] width 24 height 24
click at [730, 155] on span "Done" at bounding box center [727, 153] width 28 height 14
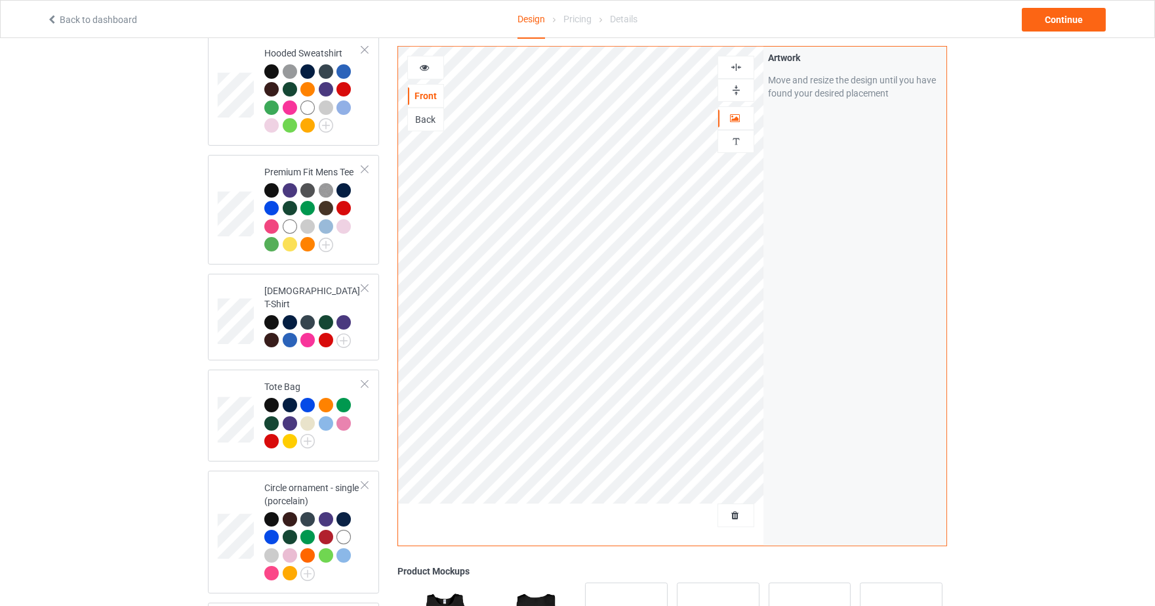
scroll to position [1027, 0]
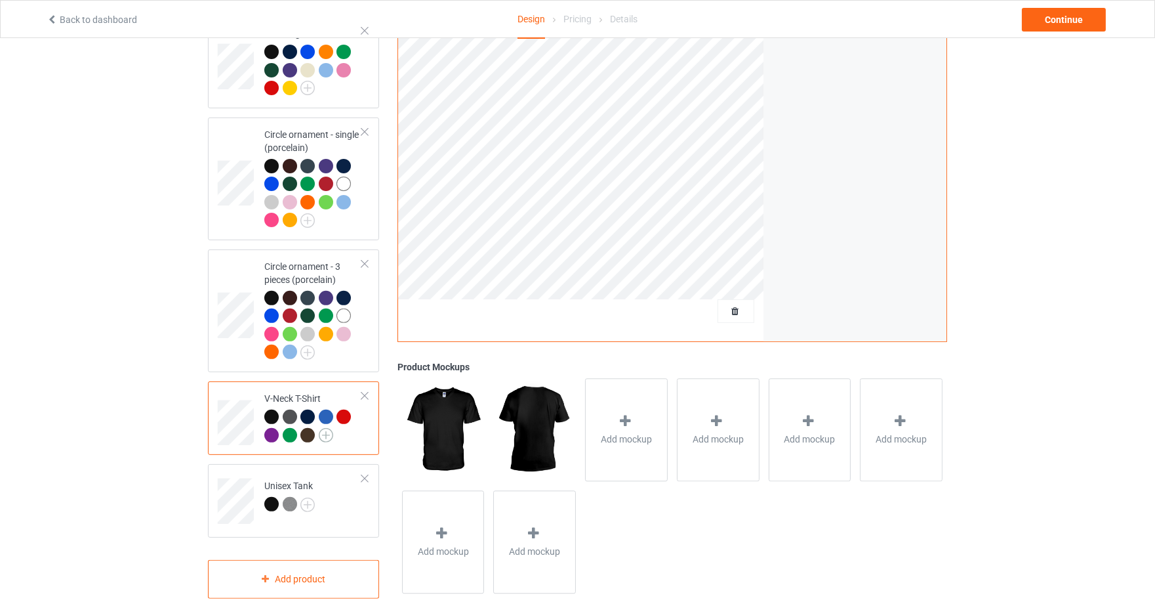
click at [327, 428] on img at bounding box center [326, 435] width 14 height 14
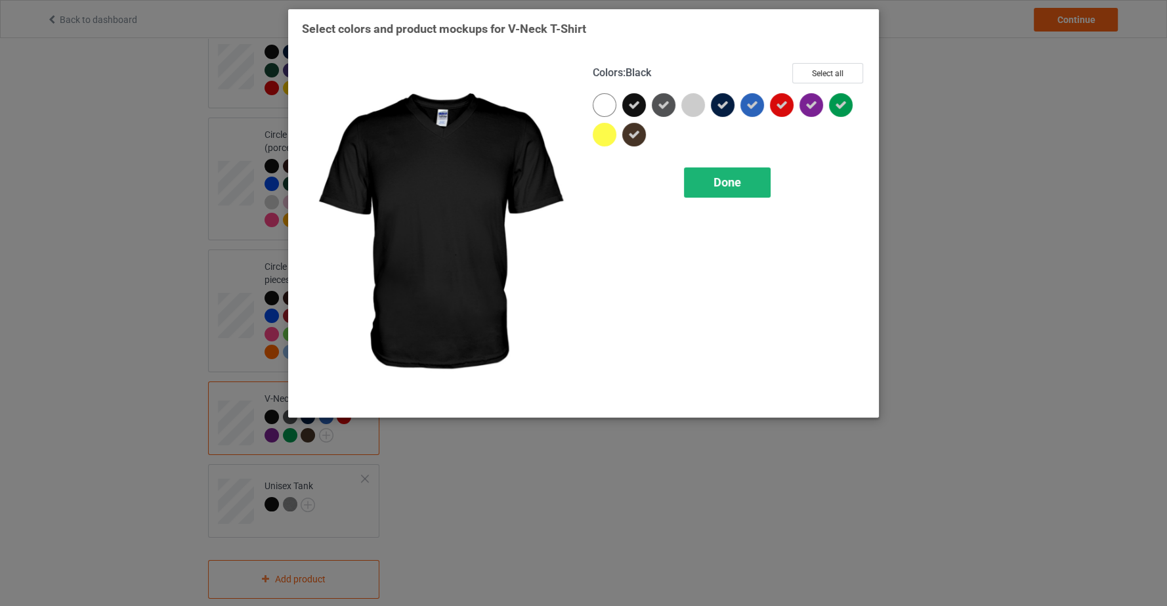
click at [713, 188] on div "Done" at bounding box center [727, 182] width 87 height 30
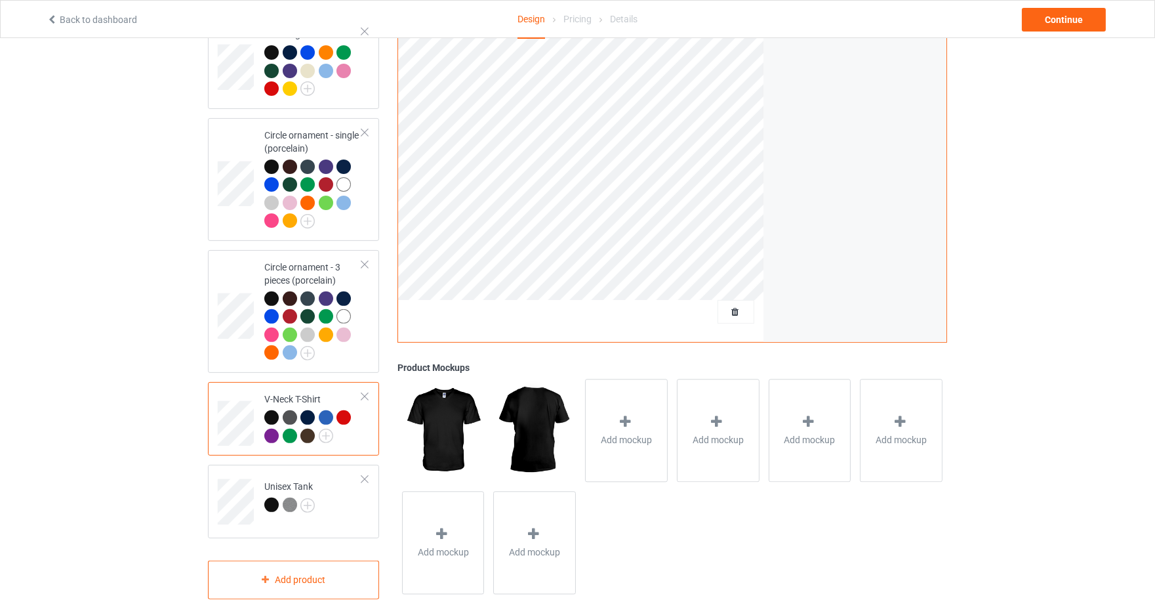
scroll to position [1027, 0]
click at [1078, 23] on div "Continue" at bounding box center [1064, 20] width 84 height 24
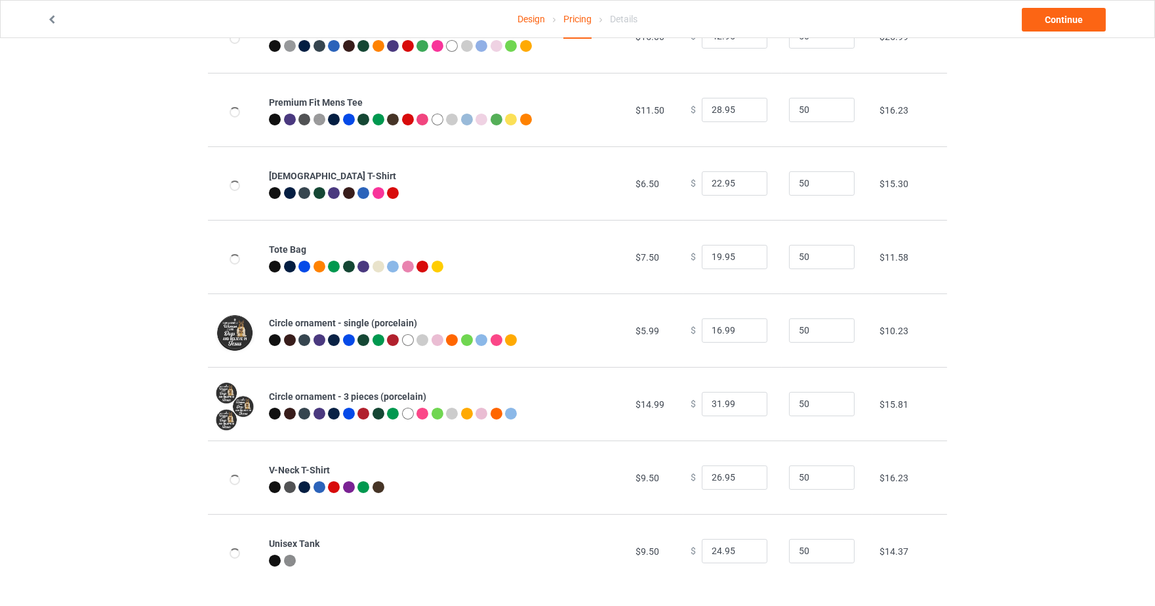
scroll to position [506, 0]
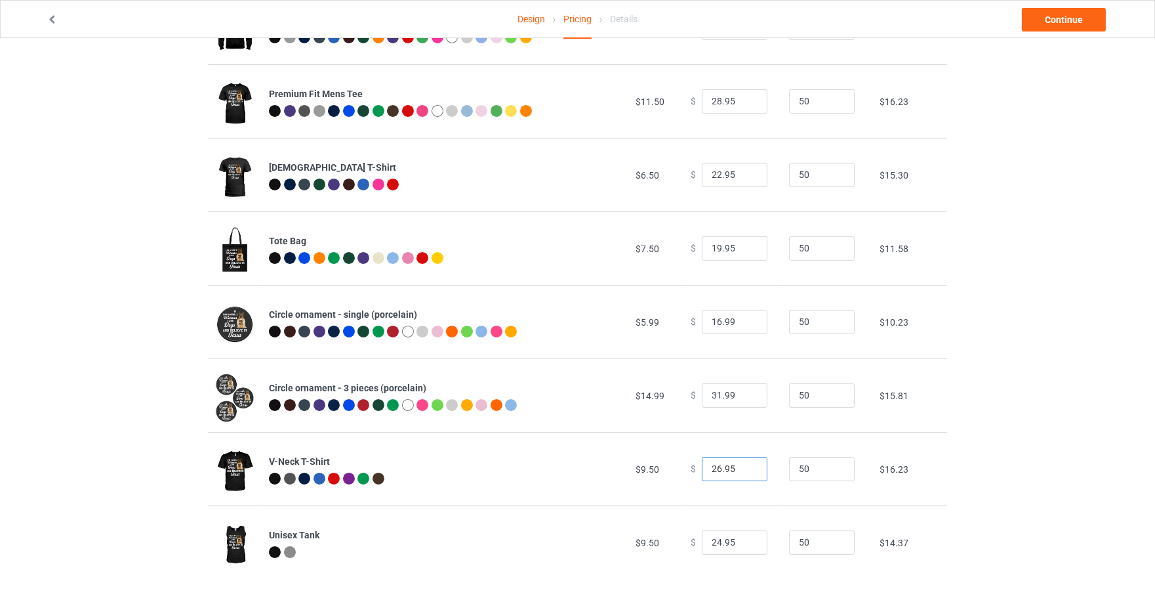
click at [716, 460] on input "26.95" at bounding box center [735, 469] width 66 height 25
click at [716, 467] on input "26.95" at bounding box center [735, 469] width 66 height 25
click at [716, 463] on input "26.95" at bounding box center [735, 469] width 66 height 25
type input "28.95"
click at [715, 539] on input "24.95" at bounding box center [735, 542] width 66 height 25
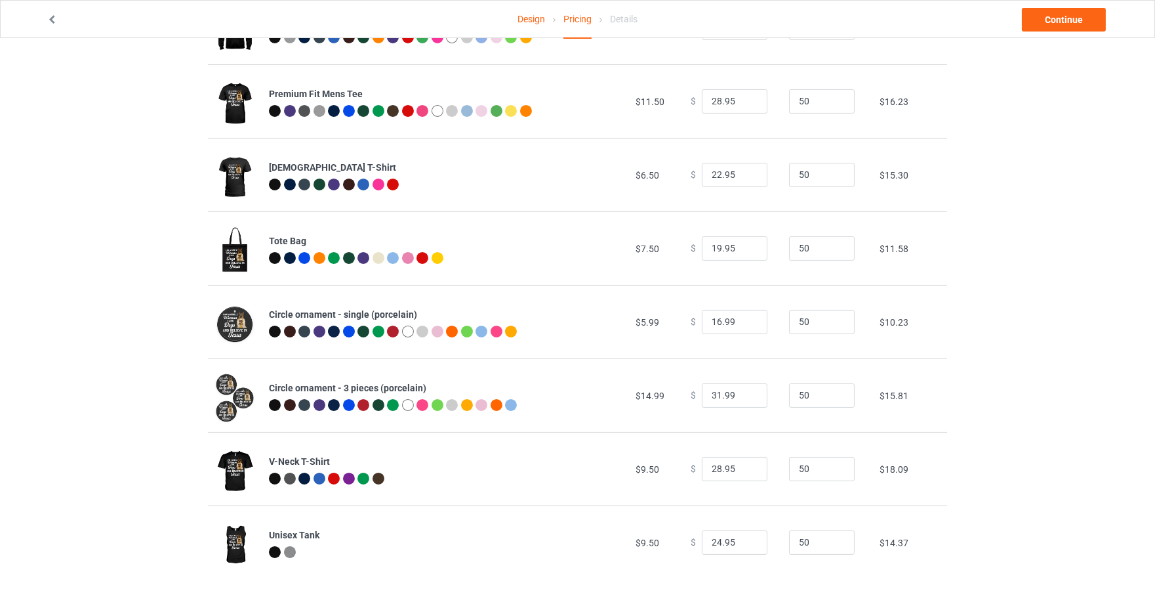
click at [1112, 402] on div "Design Pricing Details Continue Pricing Estimated total profit $10,308.50 Produ…" at bounding box center [577, 69] width 1155 height 1074
click at [712, 535] on input "24.95" at bounding box center [735, 542] width 66 height 25
type input "27.95"
click at [997, 356] on div "Design Pricing Details Continue Pricing Estimated total profit $10,448.00 Produ…" at bounding box center [577, 69] width 1155 height 1074
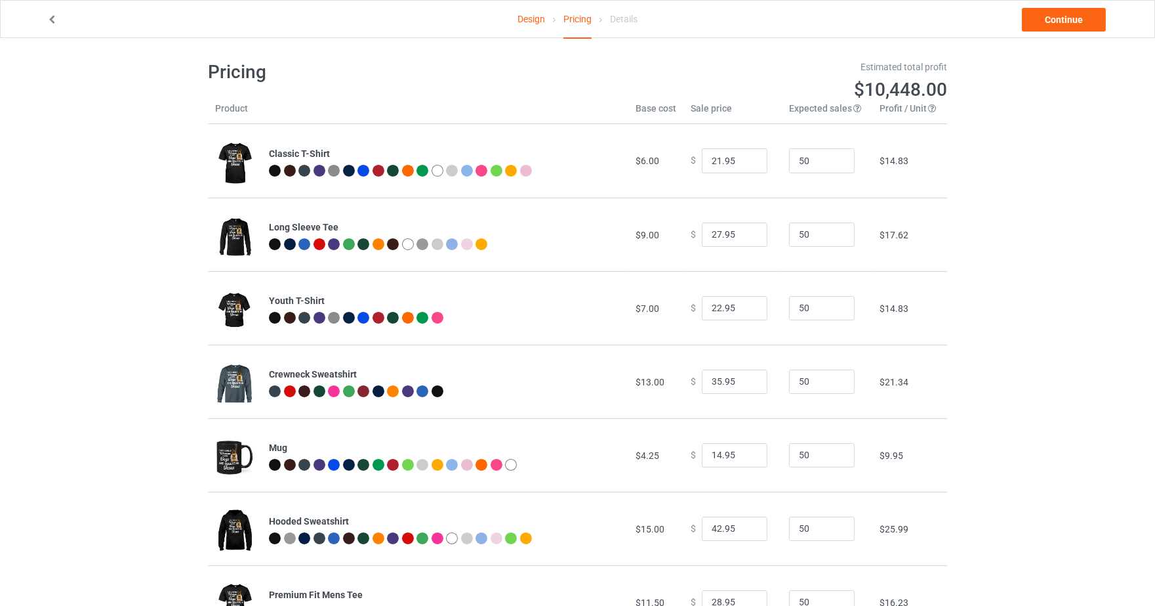
scroll to position [0, 0]
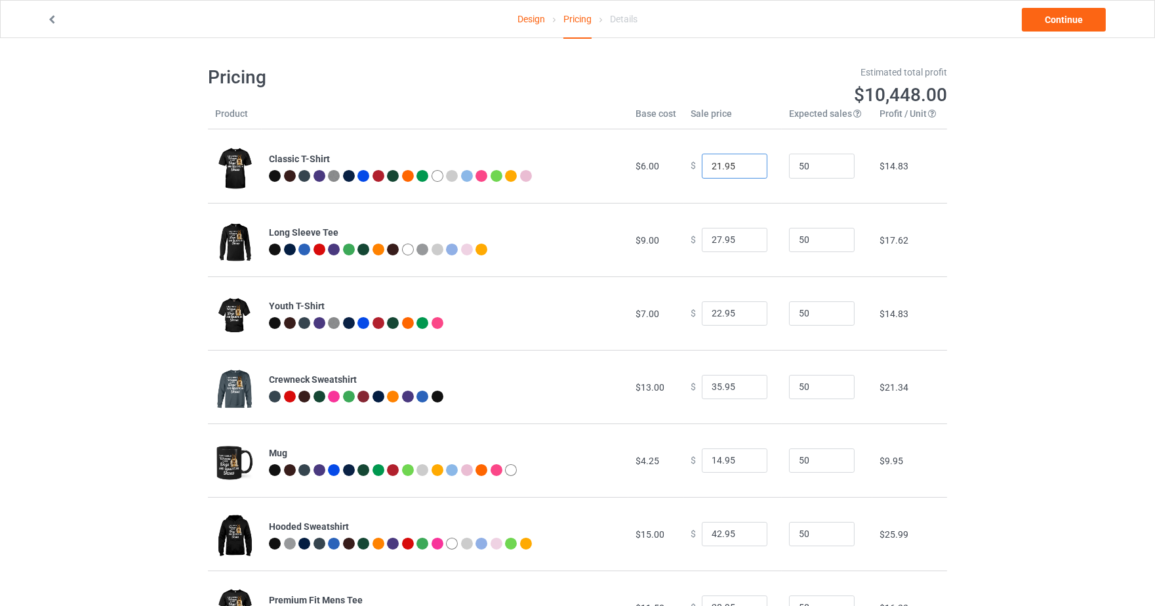
click at [715, 158] on input "21.95" at bounding box center [735, 166] width 66 height 25
click at [1129, 143] on div "Design Pricing Details Continue Pricing Estimated total profit $10,494.50 Produ…" at bounding box center [577, 575] width 1155 height 1074
click at [712, 165] on input "22.95" at bounding box center [735, 166] width 66 height 25
type input "23.95"
click at [1087, 192] on div "Design Pricing Details Continue Pricing Estimated total profit $10,541.00 Produ…" at bounding box center [577, 575] width 1155 height 1074
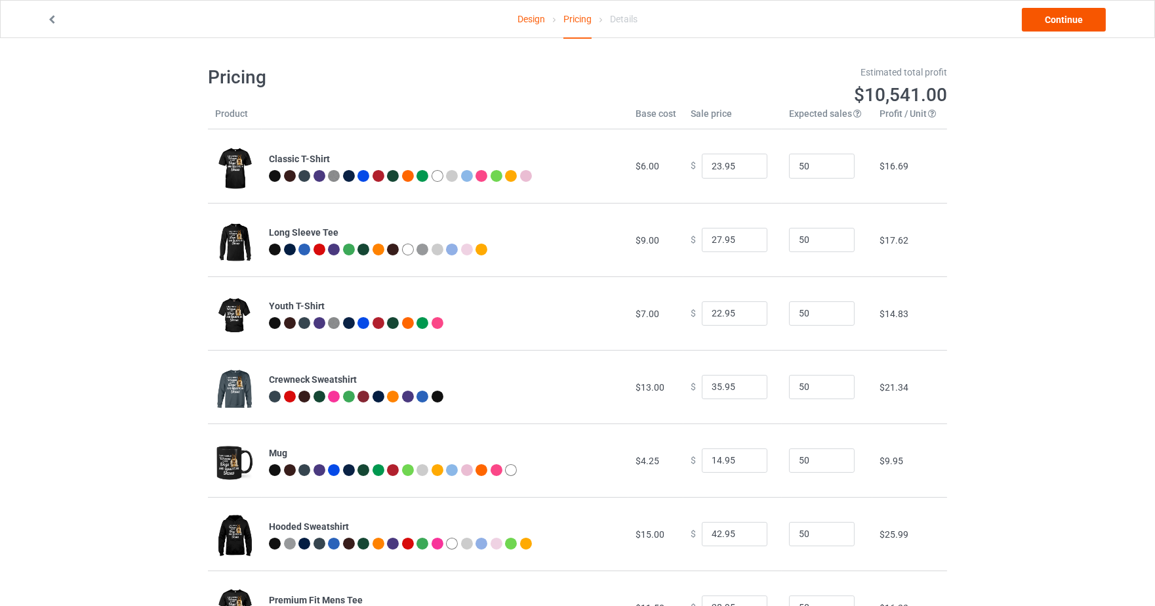
click at [1058, 18] on link "Continue" at bounding box center [1064, 20] width 84 height 24
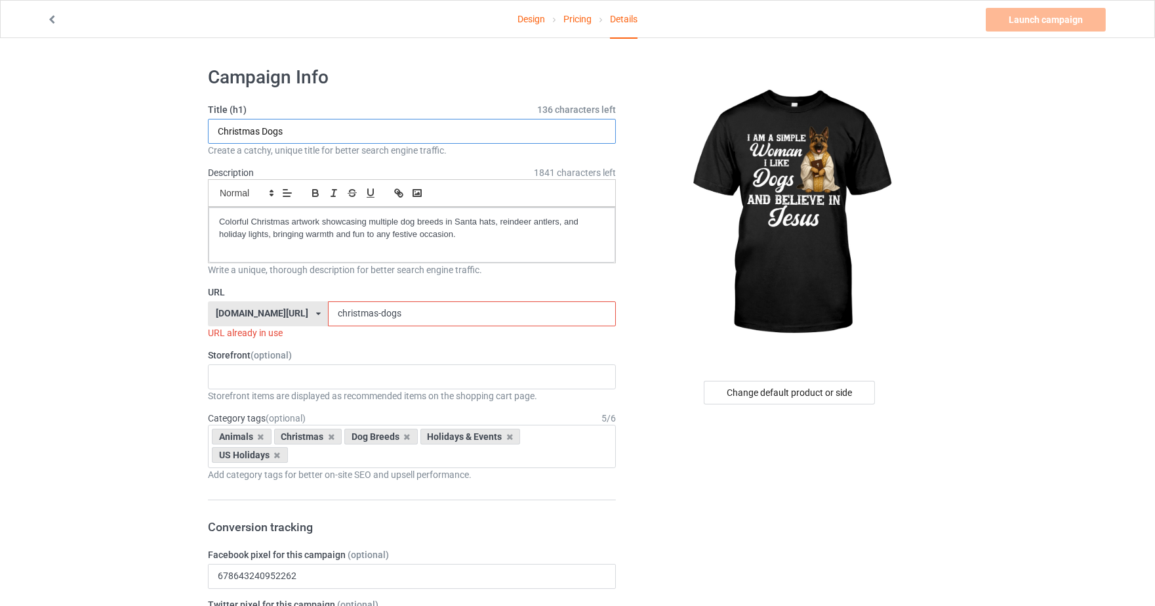
click at [395, 133] on input "Christmas Dogs" at bounding box center [412, 131] width 408 height 25
type input "Christmas Dogsa"
type input "Simple Woman German [PERSON_NAME][DEMOGRAPHIC_DATA]"
drag, startPoint x: 392, startPoint y: 315, endPoint x: 187, endPoint y: 323, distance: 204.9
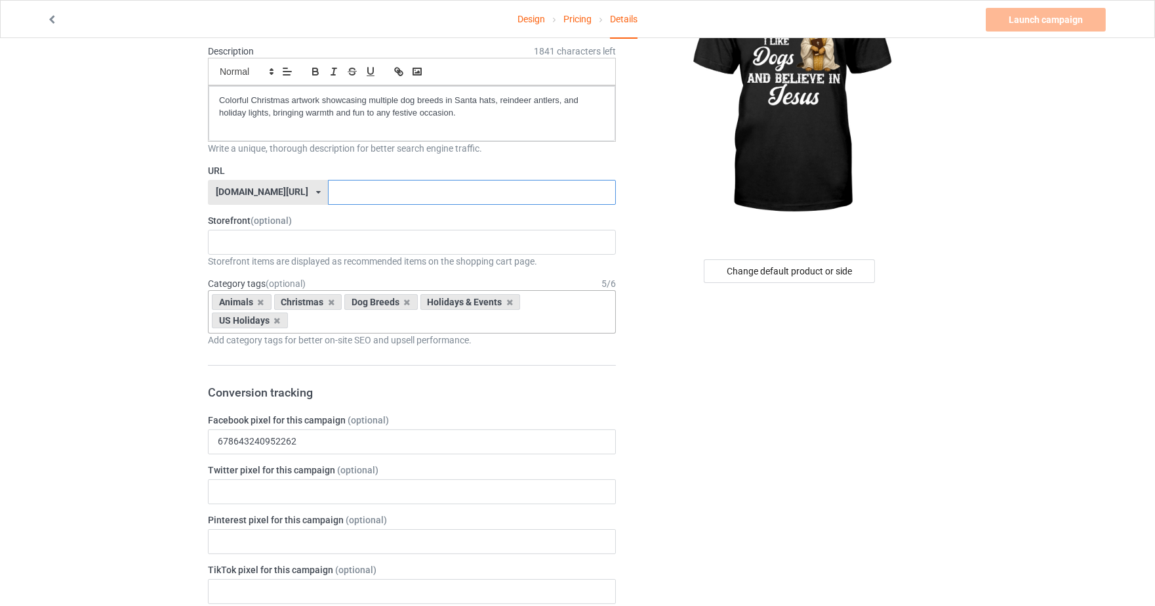
scroll to position [145, 0]
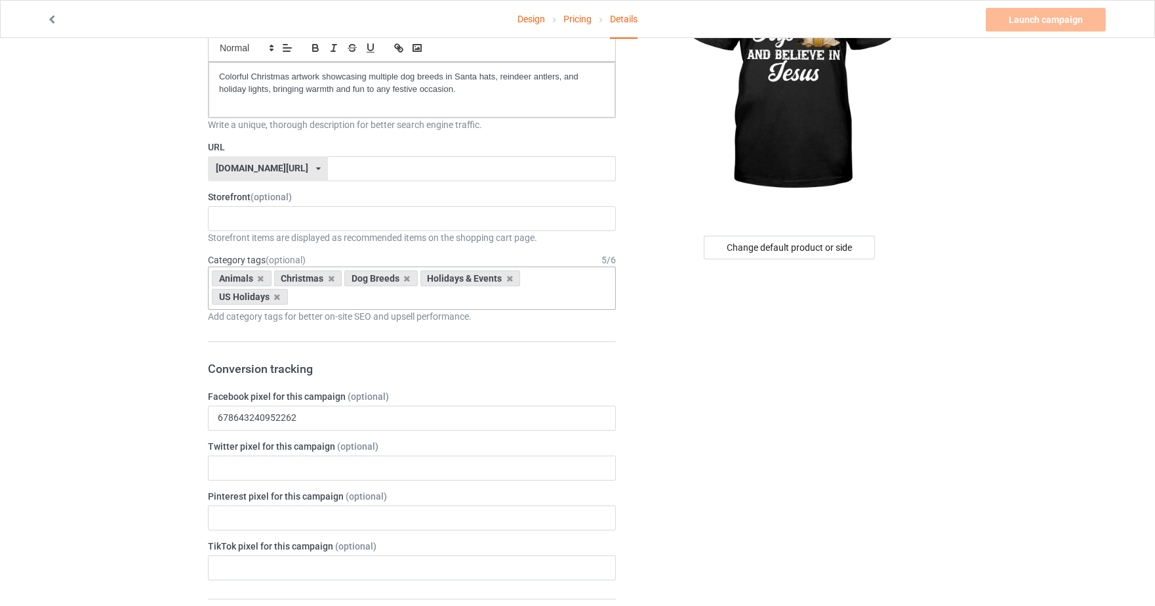
click at [428, 293] on div "Animals Christmas Dog Breeds Holidays & Events US Holidays Age > [DEMOGRAPHIC_D…" at bounding box center [412, 287] width 408 height 43
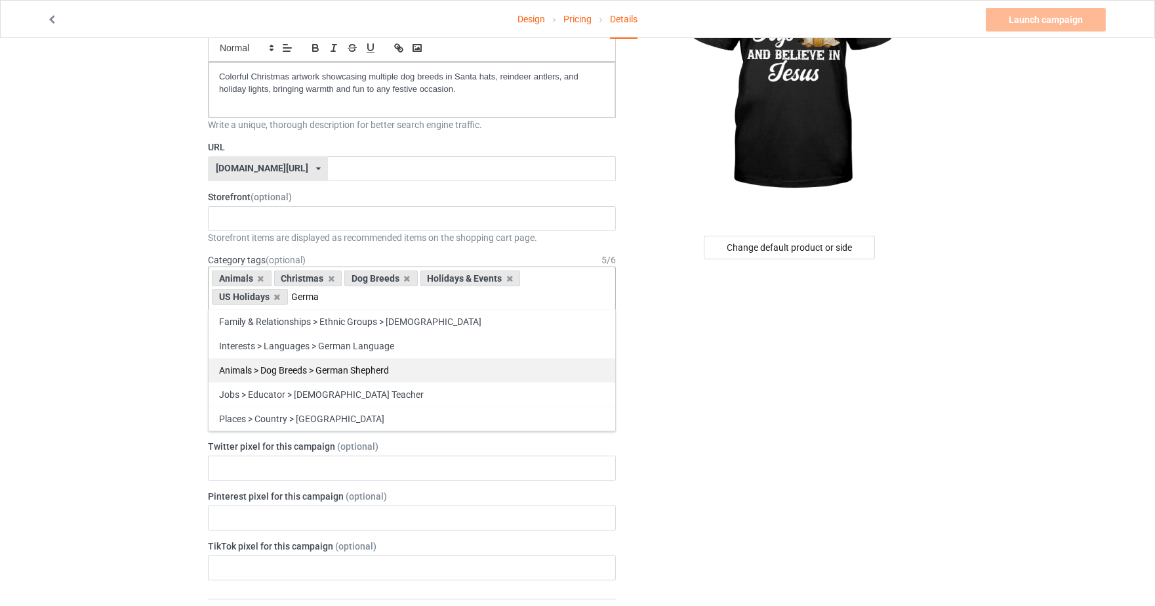
type input "Germa"
click at [384, 364] on div "Animals > Dog Breeds > German Shepherd" at bounding box center [412, 370] width 407 height 24
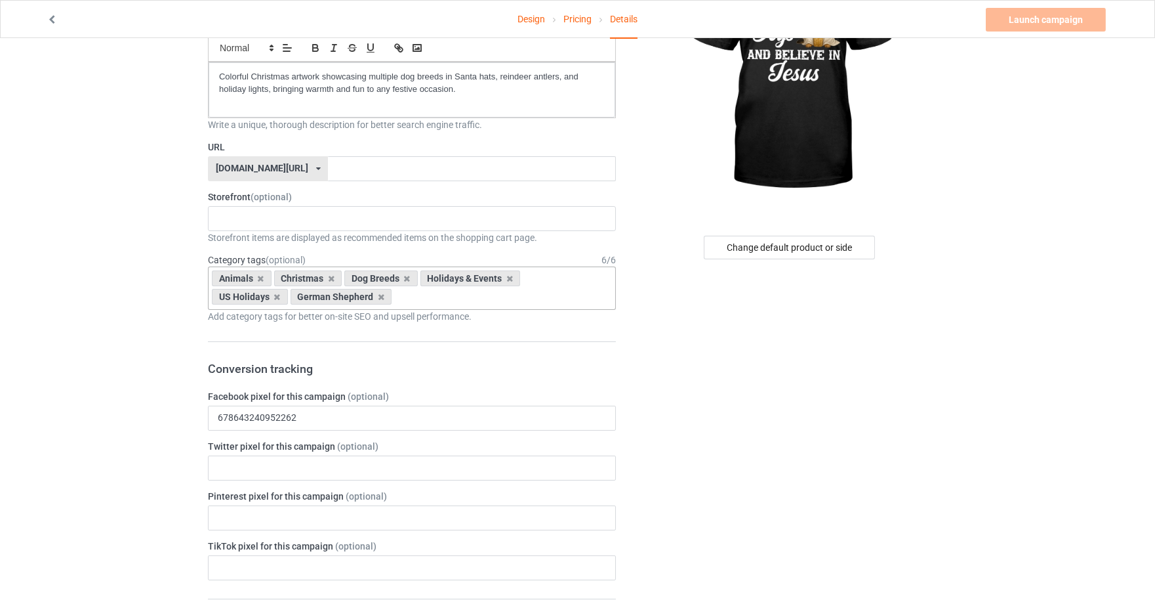
click at [154, 310] on div "Design Pricing Details Launch campaign Please enter campaign URL Campaign Info …" at bounding box center [577, 582] width 1155 height 1378
click at [507, 274] on icon at bounding box center [510, 278] width 7 height 9
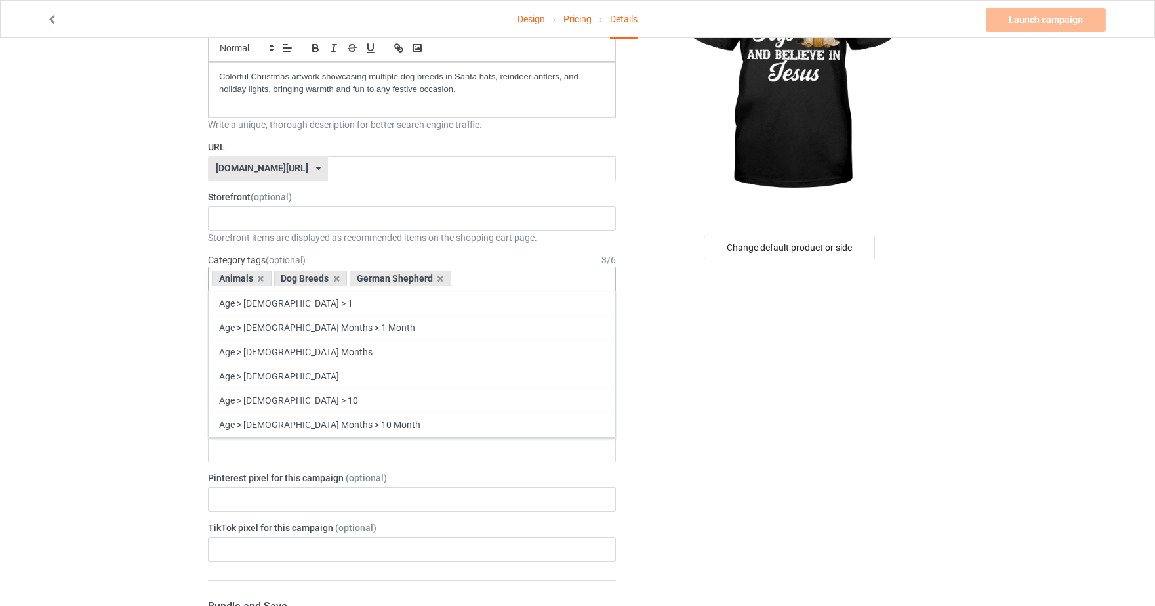
click at [497, 276] on div "Animals Dog Breeds German Shepherd Age > [DEMOGRAPHIC_DATA] > 1 Age > [DEMOGRAP…" at bounding box center [412, 278] width 408 height 25
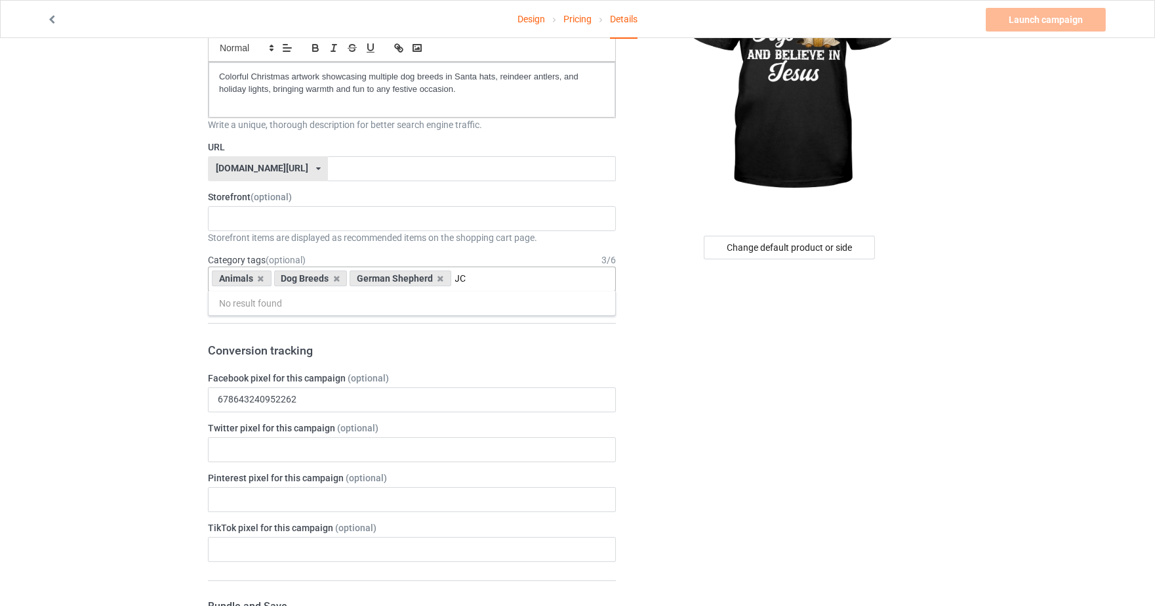
type input "J"
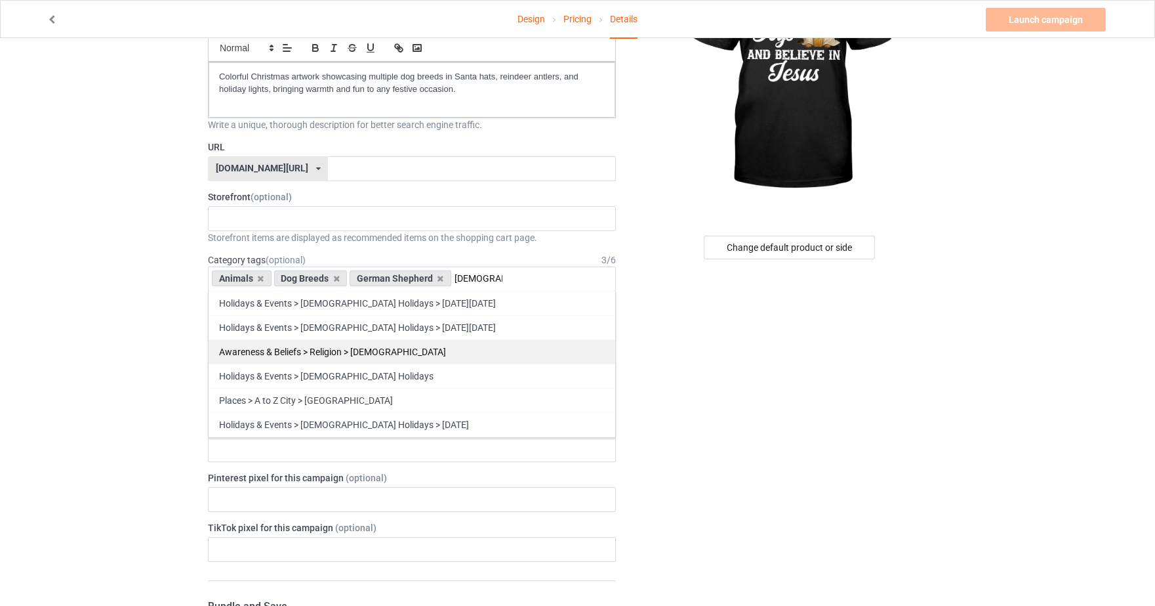
type input "[DEMOGRAPHIC_DATA]"
click at [453, 348] on div "Awareness & Beliefs > Religion > [DEMOGRAPHIC_DATA]" at bounding box center [412, 351] width 407 height 24
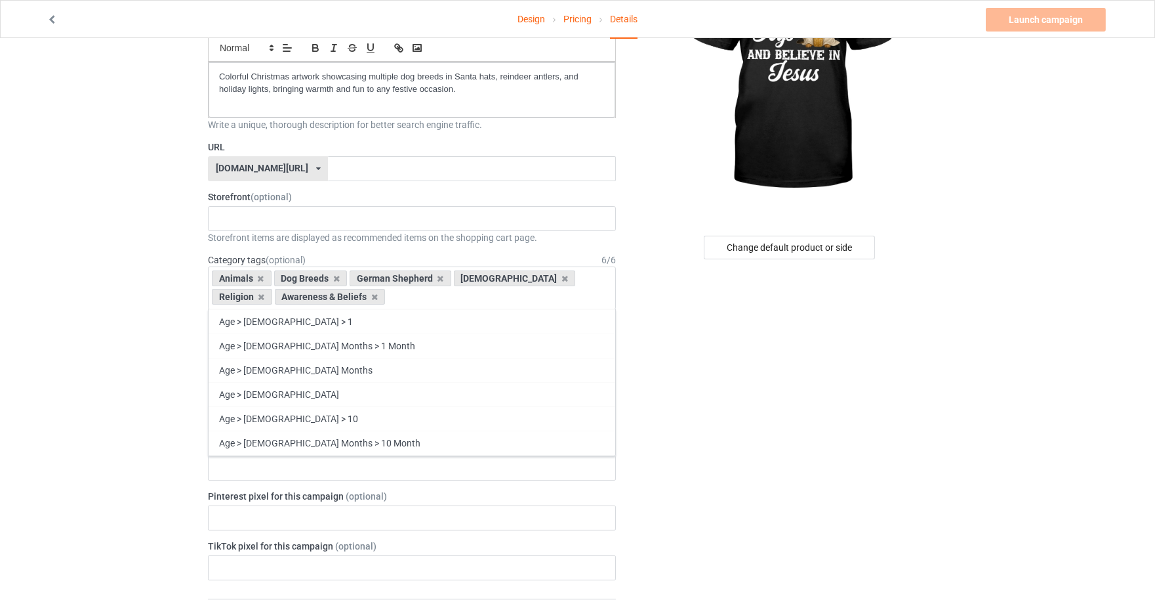
click at [169, 278] on div "Design Pricing Details Launch campaign Please enter campaign URL Campaign Info …" at bounding box center [577, 582] width 1155 height 1378
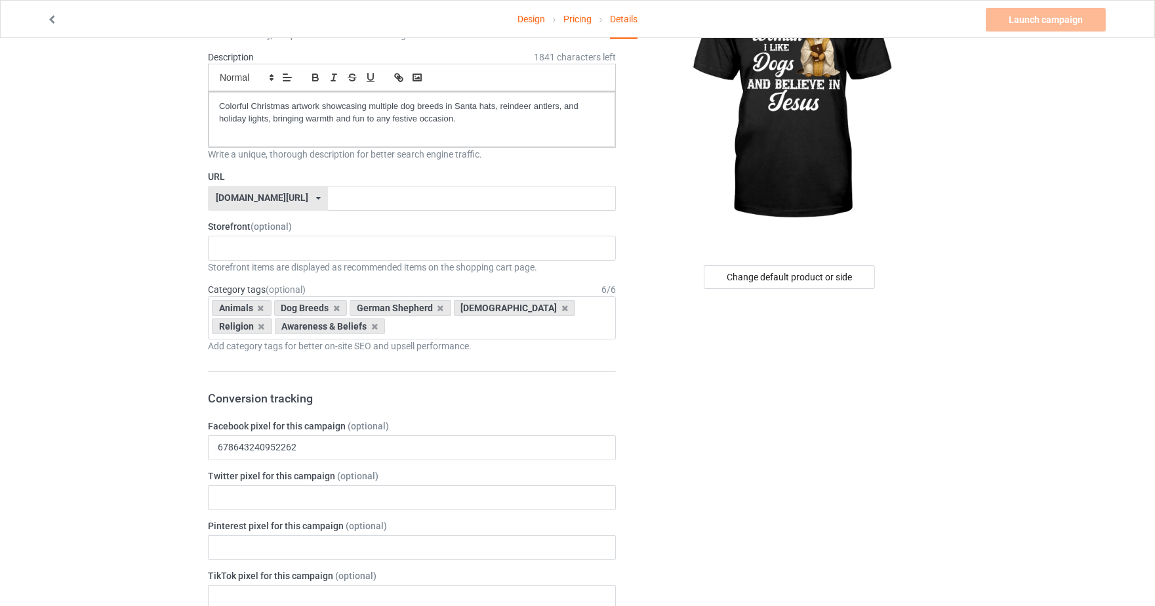
scroll to position [0, 0]
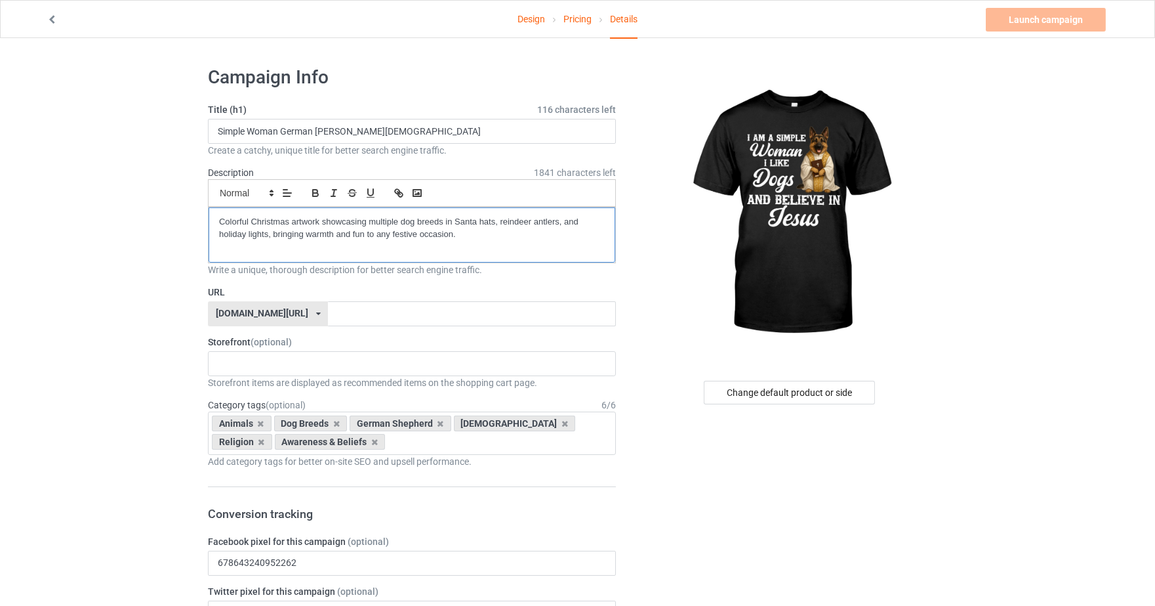
click at [483, 239] on div "Colorful Christmas artwork showcasing multiple dog breeds in Santa hats, reinde…" at bounding box center [412, 234] width 407 height 55
click at [453, 124] on input "Simple Woman German [PERSON_NAME][DEMOGRAPHIC_DATA]" at bounding box center [412, 131] width 408 height 25
click at [396, 313] on input "text" at bounding box center [471, 313] width 287 height 25
drag, startPoint x: 356, startPoint y: 127, endPoint x: 283, endPoint y: 131, distance: 72.9
click at [283, 131] on input "Simple Woman German [PERSON_NAME][DEMOGRAPHIC_DATA]" at bounding box center [412, 131] width 408 height 25
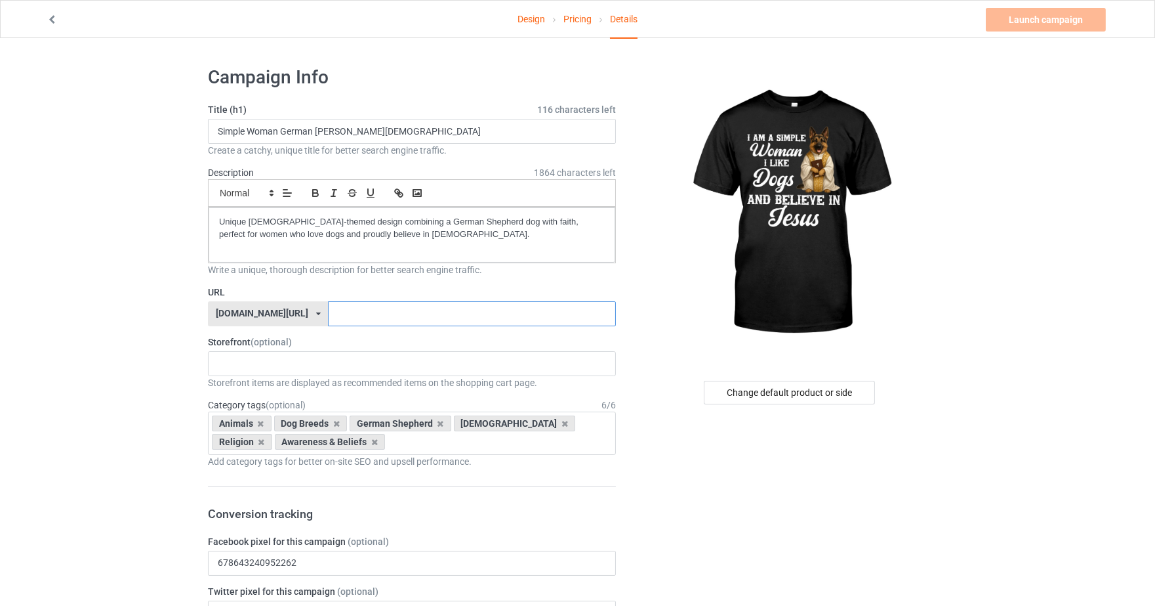
click at [365, 309] on input "text" at bounding box center [471, 313] width 287 height 25
paste input "German Sherperd"
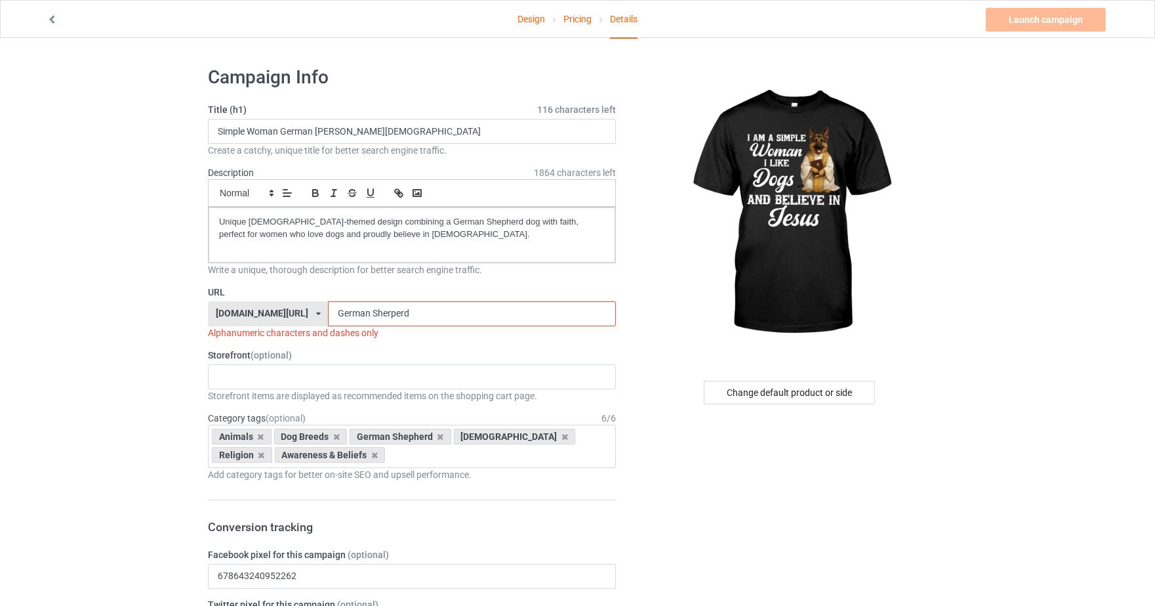
drag, startPoint x: 409, startPoint y: 306, endPoint x: 324, endPoint y: 335, distance: 90.3
click at [323, 335] on div "URL [DOMAIN_NAME][URL] [DOMAIN_NAME]/ [DOMAIN_NAME][URL] [DOMAIN_NAME][URL] [DO…" at bounding box center [412, 312] width 408 height 54
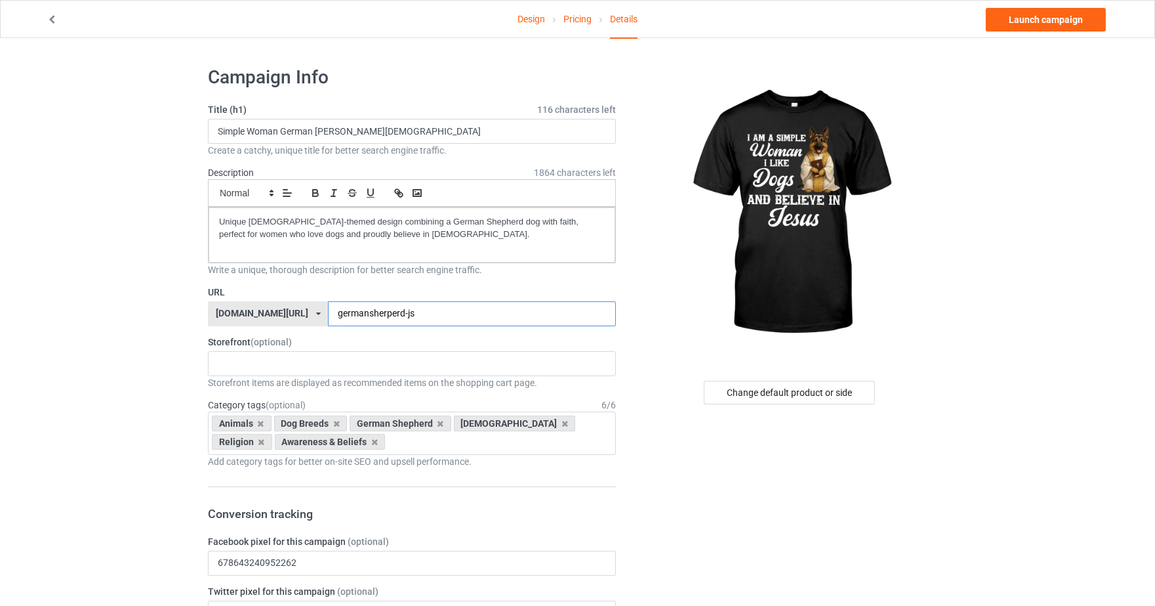
type input "germansherperd-js"
click at [384, 455] on div "Add category tags for better on-site SEO and upsell performance." at bounding box center [412, 461] width 408 height 13
click at [394, 235] on p "Unique [DEMOGRAPHIC_DATA]-themed design combining a German Shepherd dog with fa…" at bounding box center [412, 228] width 386 height 24
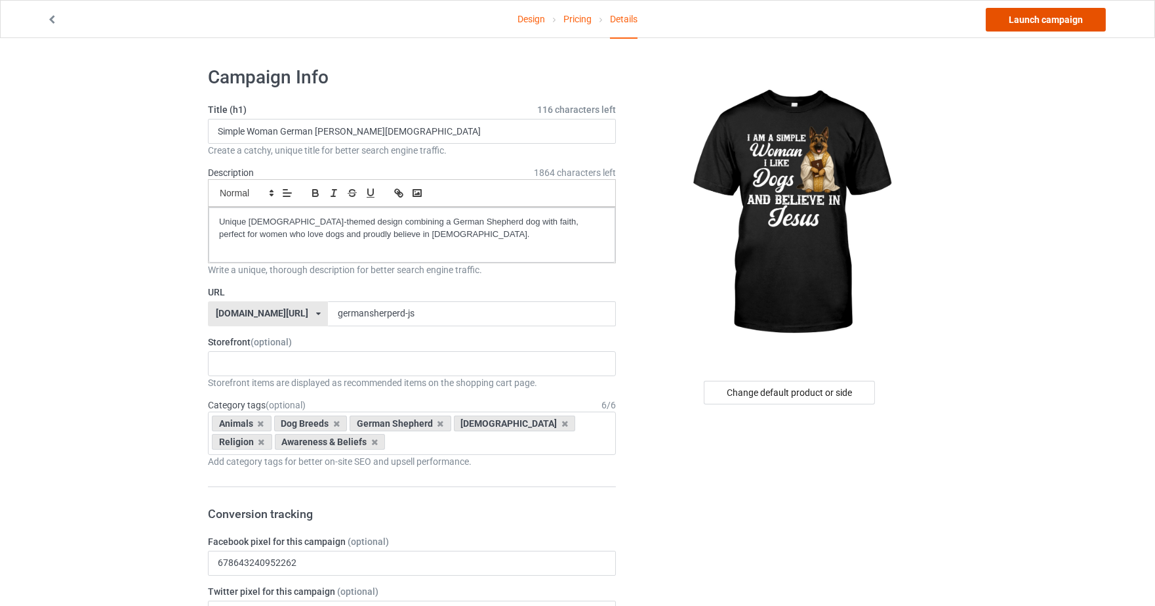
click at [1059, 20] on link "Launch campaign" at bounding box center [1046, 20] width 120 height 24
